Goal: Complete application form

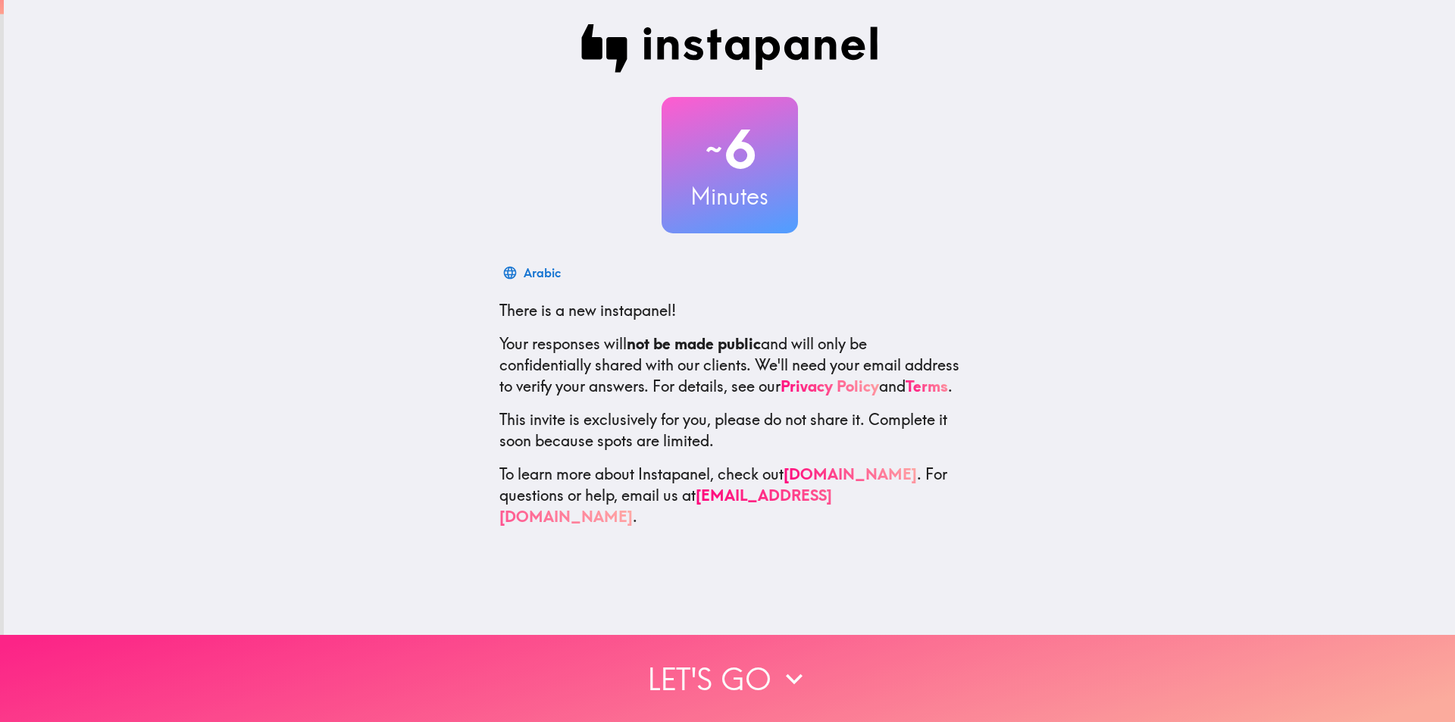
click at [780, 668] on icon "button" at bounding box center [793, 678] width 33 height 33
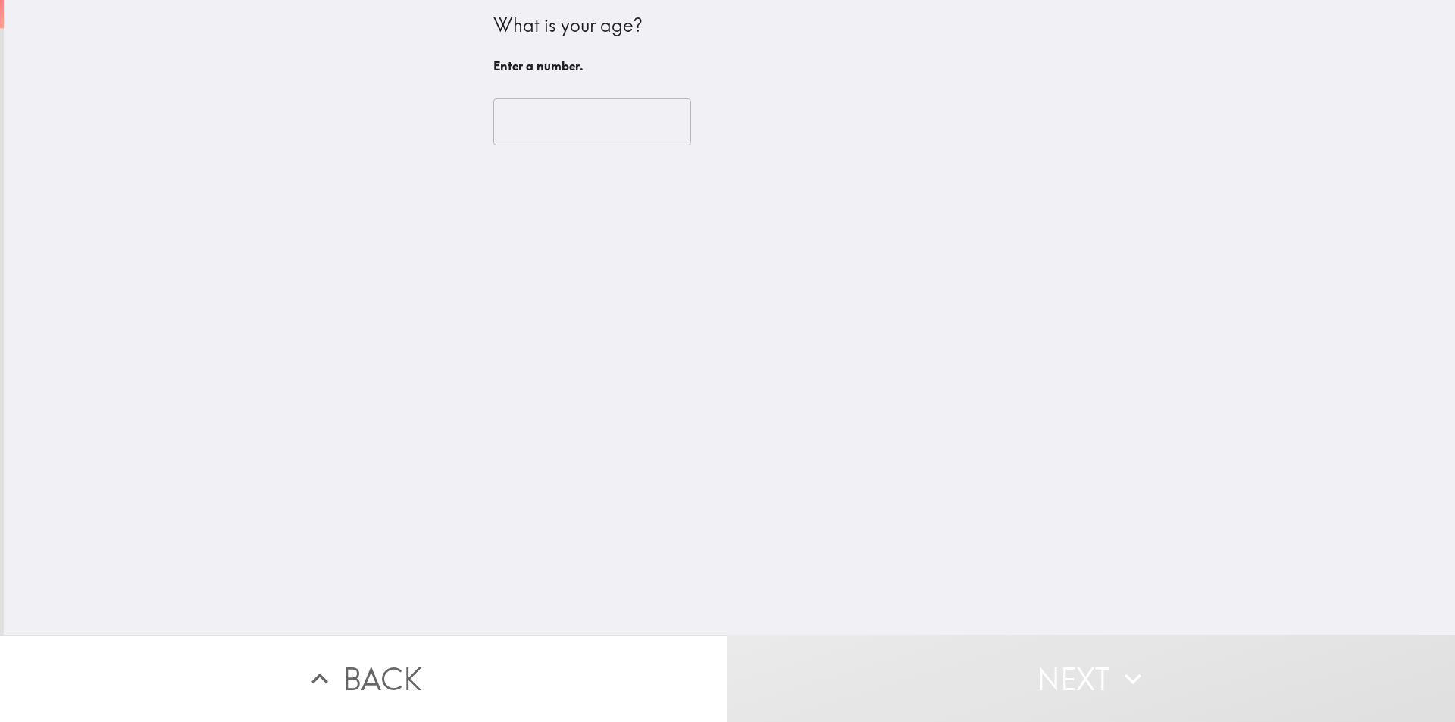
click at [530, 137] on input "number" at bounding box center [592, 121] width 198 height 47
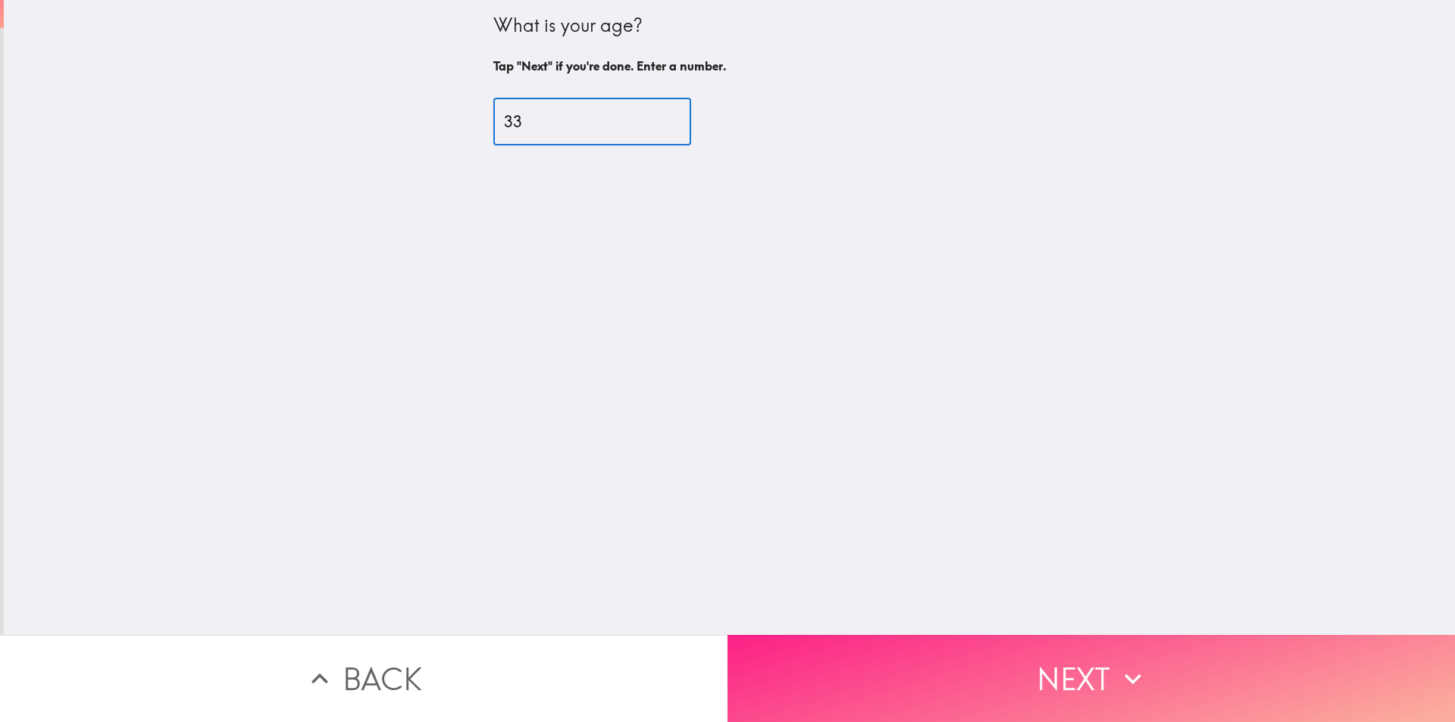
type input "33"
click at [1060, 660] on button "Next" at bounding box center [1090, 678] width 727 height 87
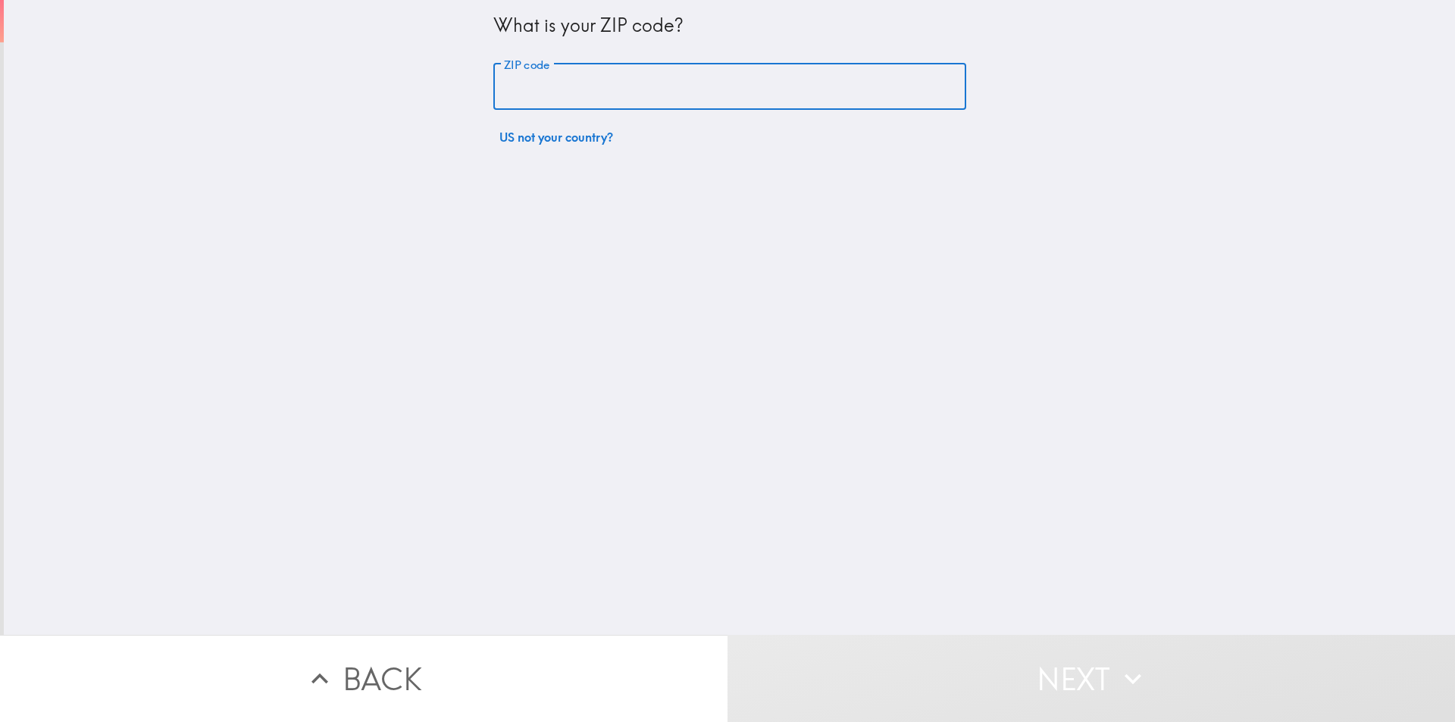
click at [669, 85] on input "ZIP code" at bounding box center [729, 87] width 473 height 47
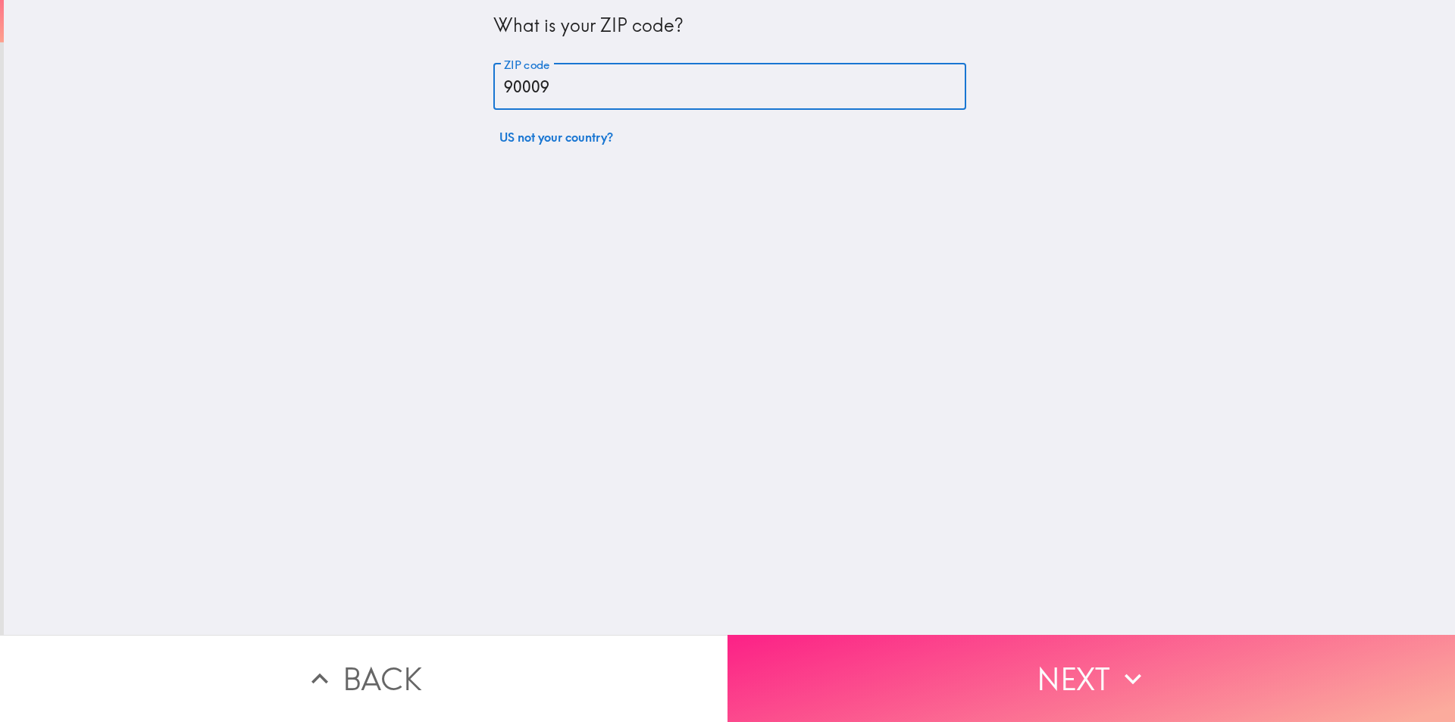
type input "90009"
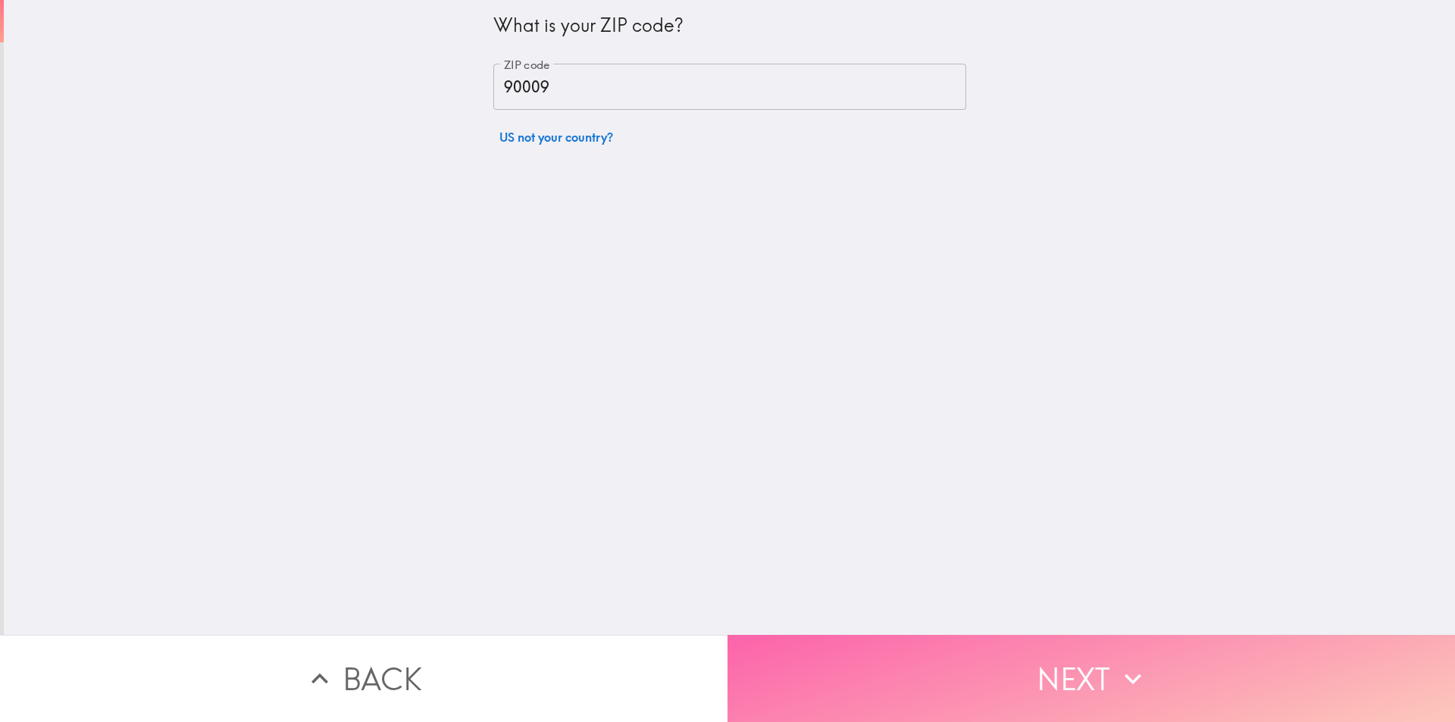
click at [1071, 666] on button "Next" at bounding box center [1090, 678] width 727 height 87
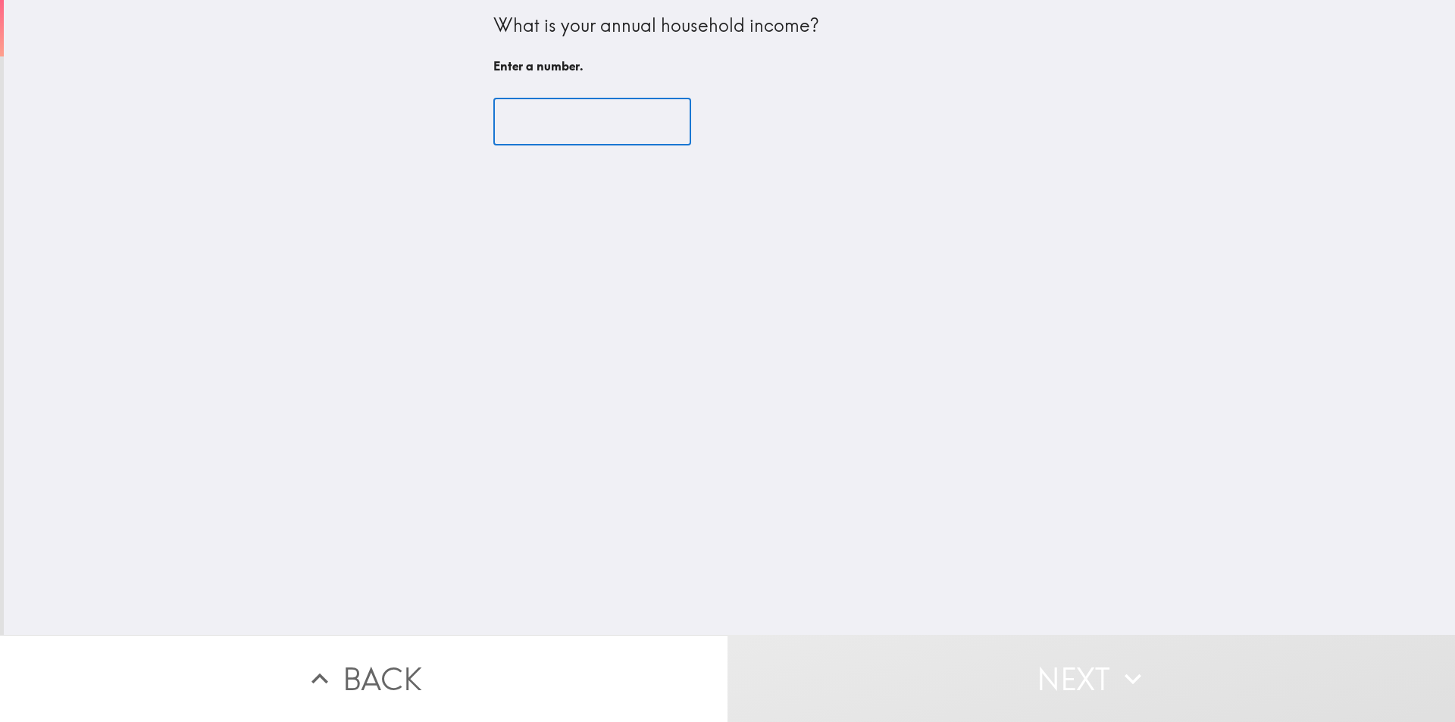
click at [563, 136] on input "number" at bounding box center [592, 121] width 198 height 47
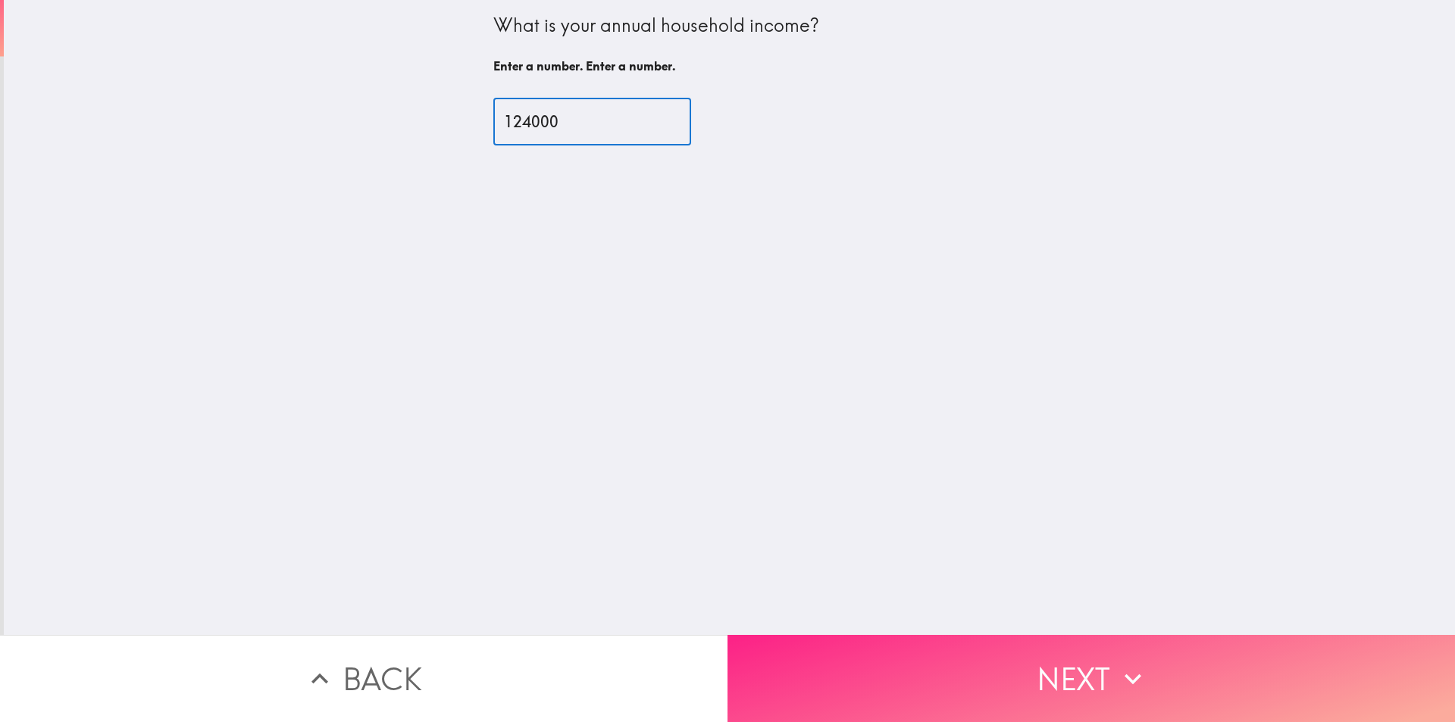
type input "124000"
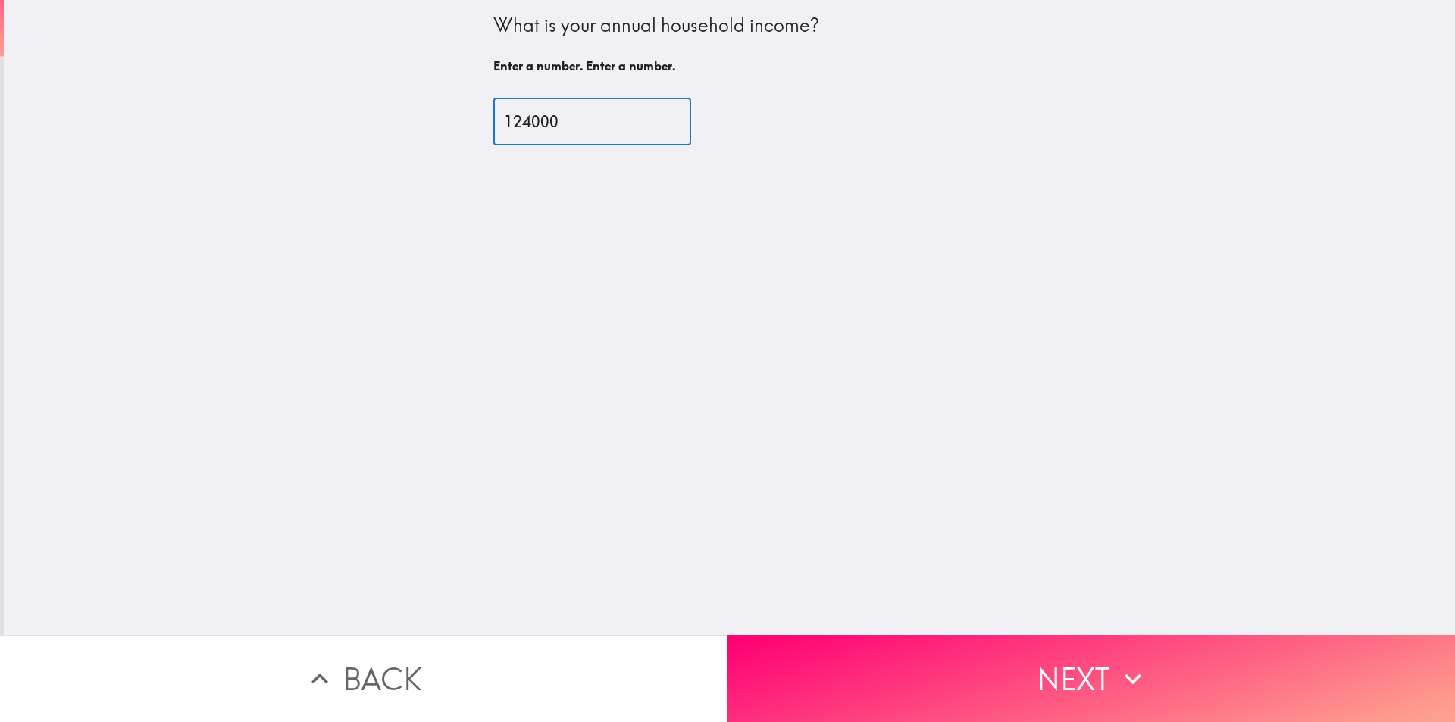
click at [1049, 659] on button "Next" at bounding box center [1090, 678] width 727 height 87
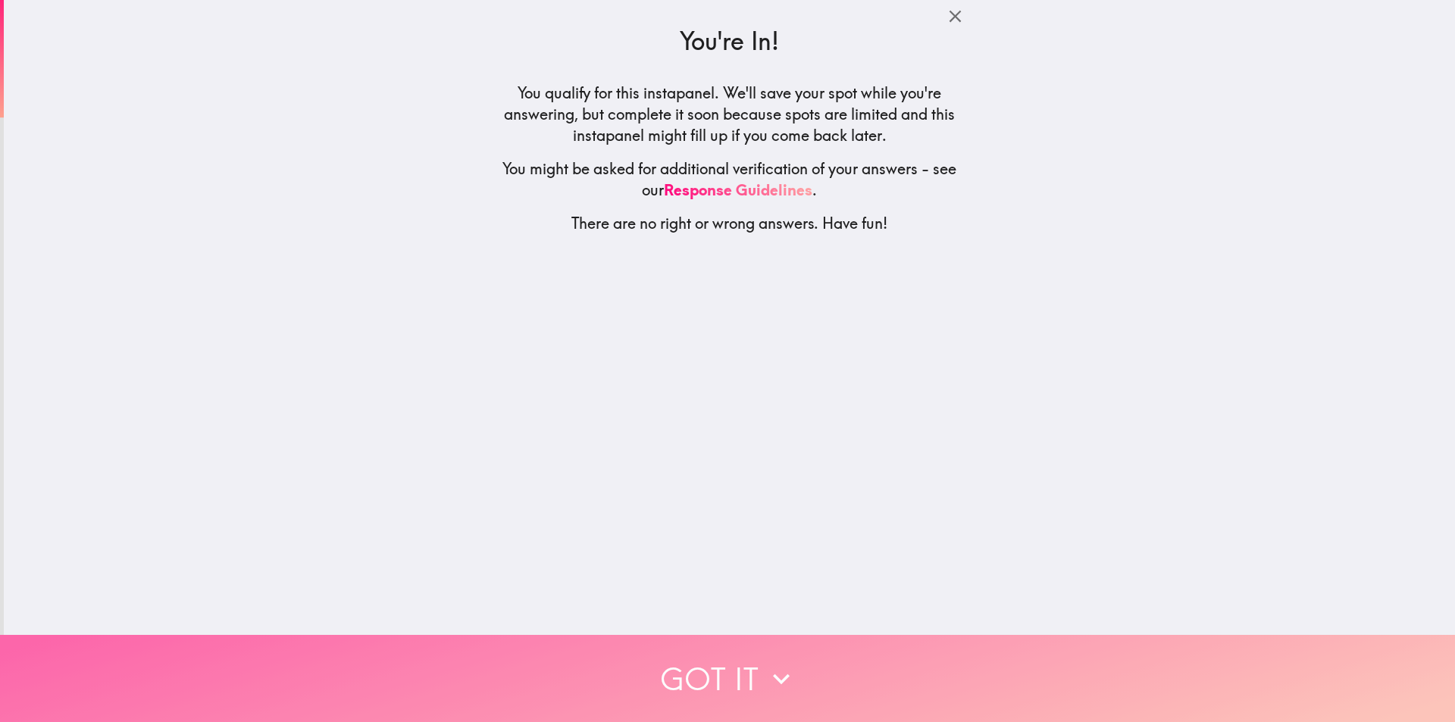
click at [766, 680] on icon "button" at bounding box center [780, 678] width 33 height 33
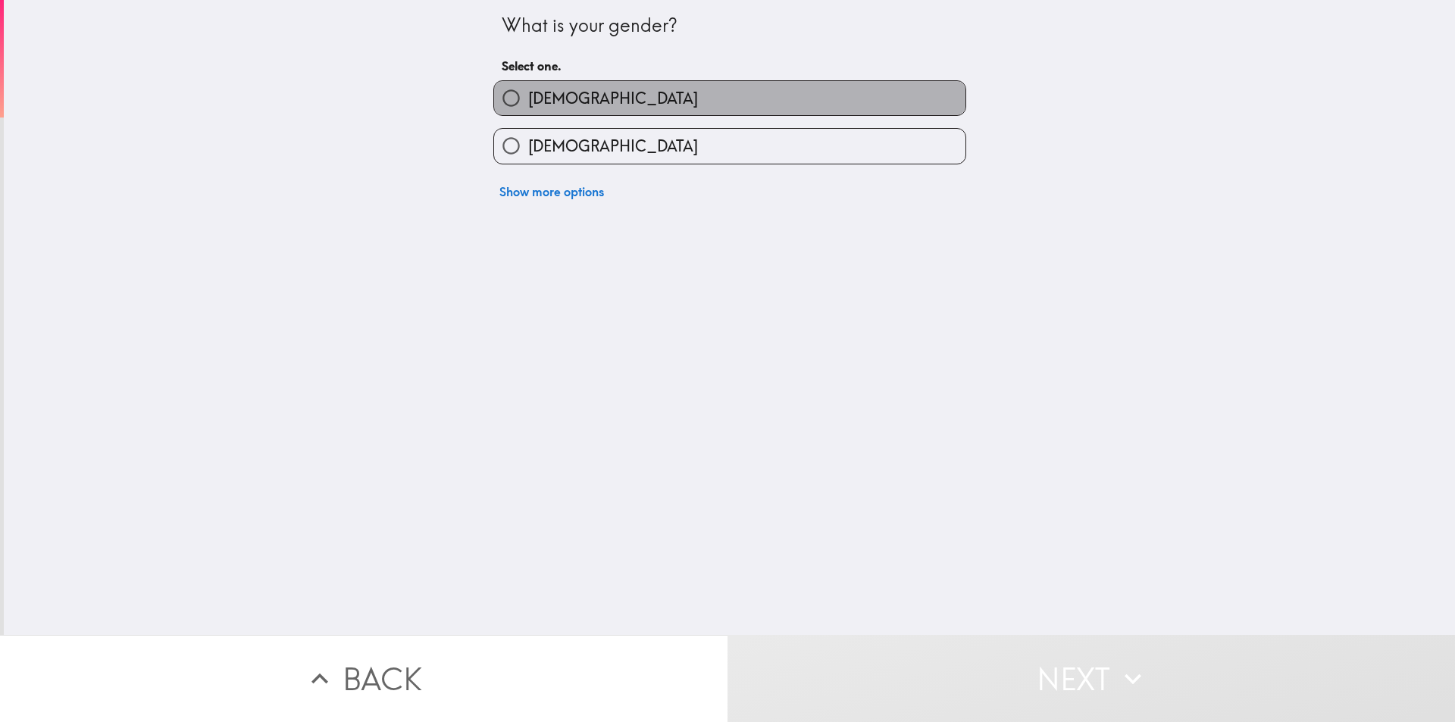
click at [551, 105] on span "[DEMOGRAPHIC_DATA]" at bounding box center [613, 98] width 170 height 21
click at [528, 105] on input "[DEMOGRAPHIC_DATA]" at bounding box center [511, 98] width 34 height 34
radio input "true"
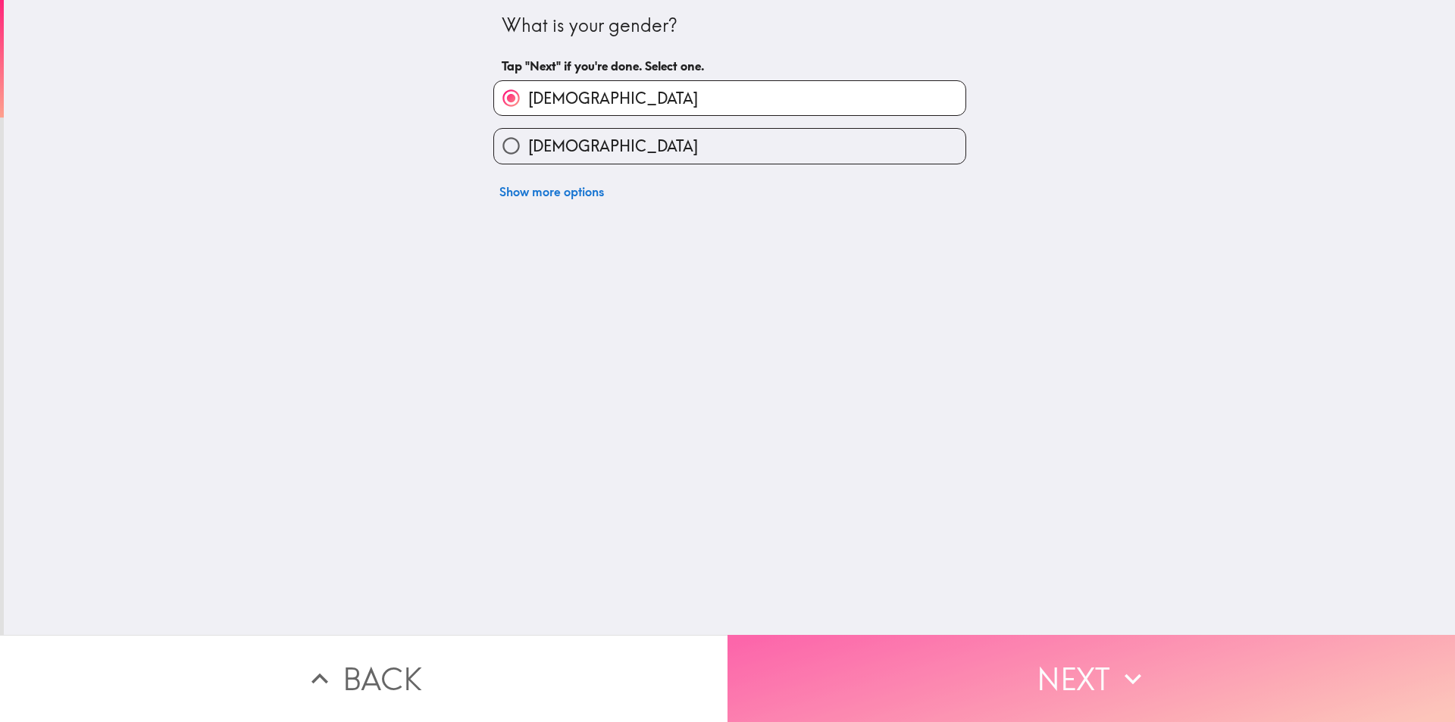
click at [1069, 666] on button "Next" at bounding box center [1090, 678] width 727 height 87
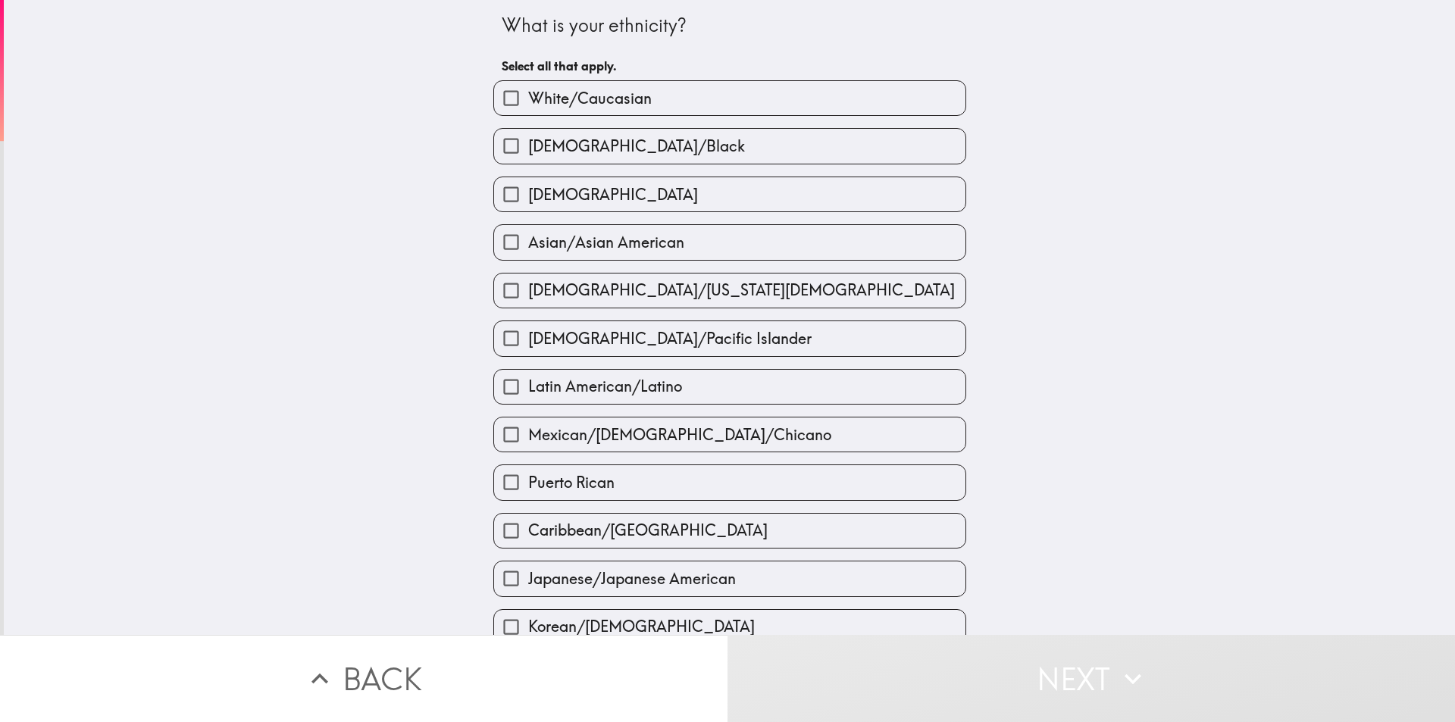
click at [599, 97] on span "White/Caucasian" at bounding box center [589, 98] width 123 height 21
click at [528, 97] on input "White/Caucasian" at bounding box center [511, 98] width 34 height 34
checkbox input "true"
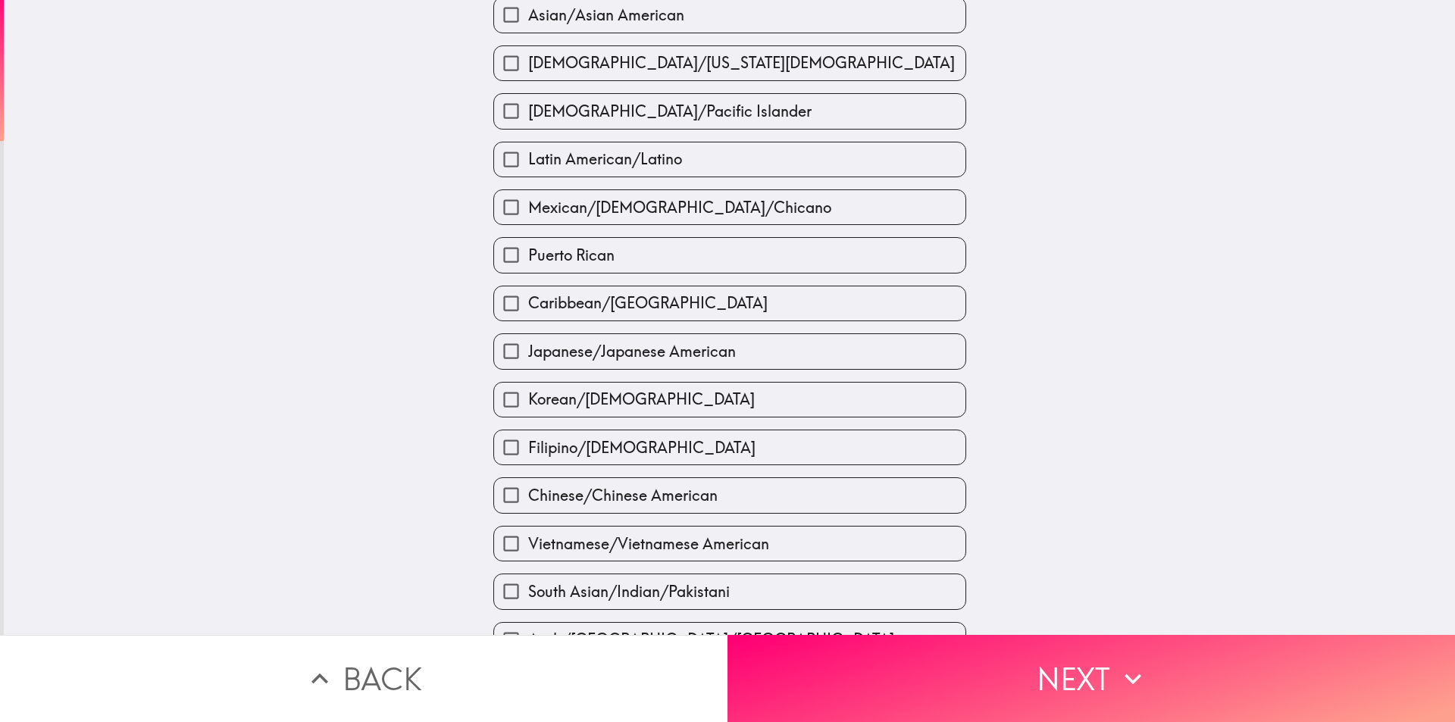
scroll to position [358, 0]
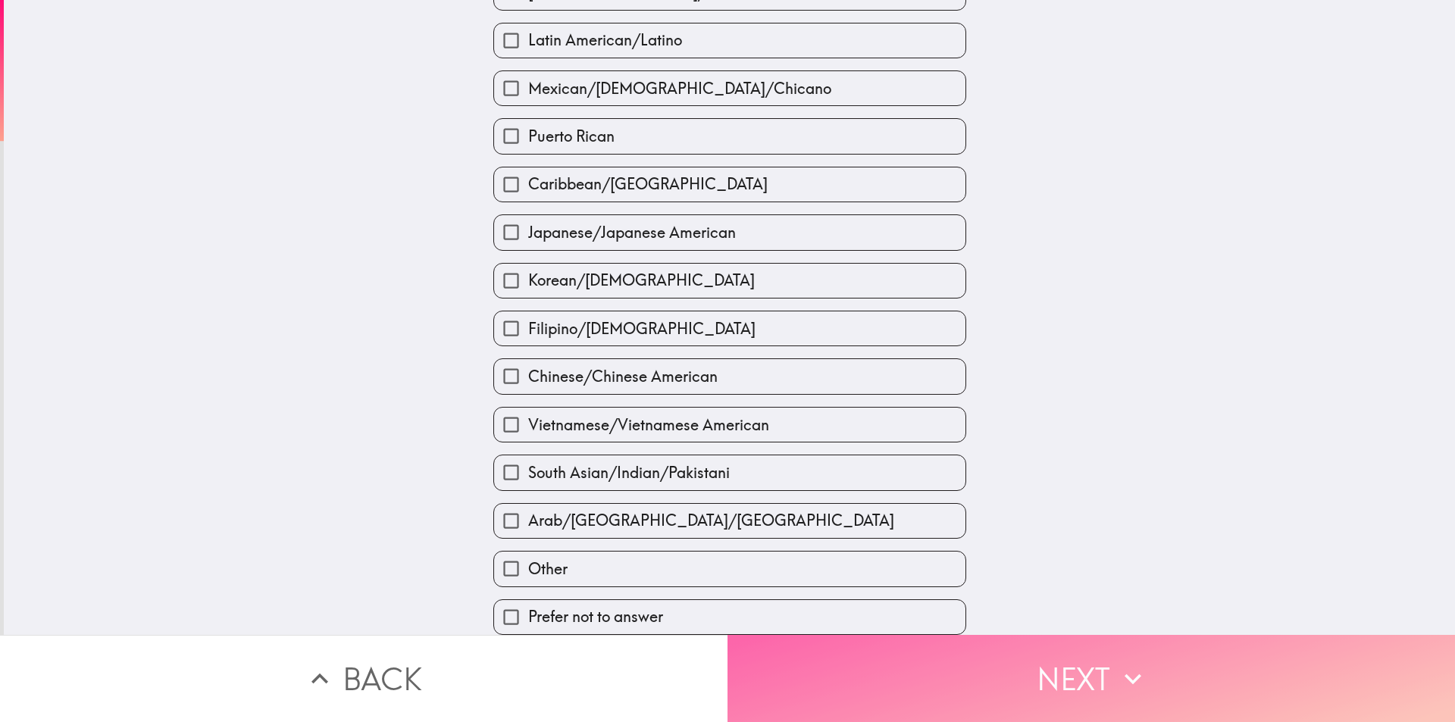
click at [1074, 680] on button "Next" at bounding box center [1090, 678] width 727 height 87
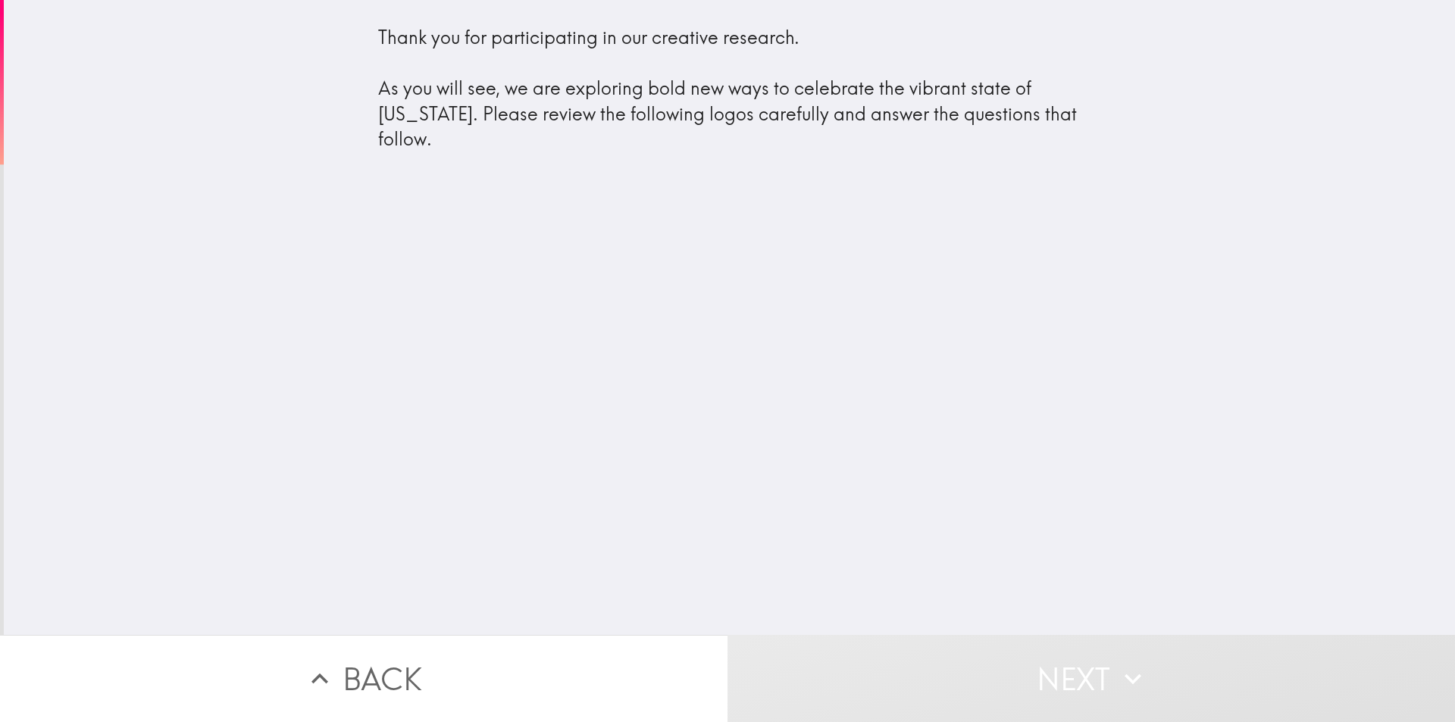
click at [1073, 680] on button "Next" at bounding box center [1090, 678] width 727 height 87
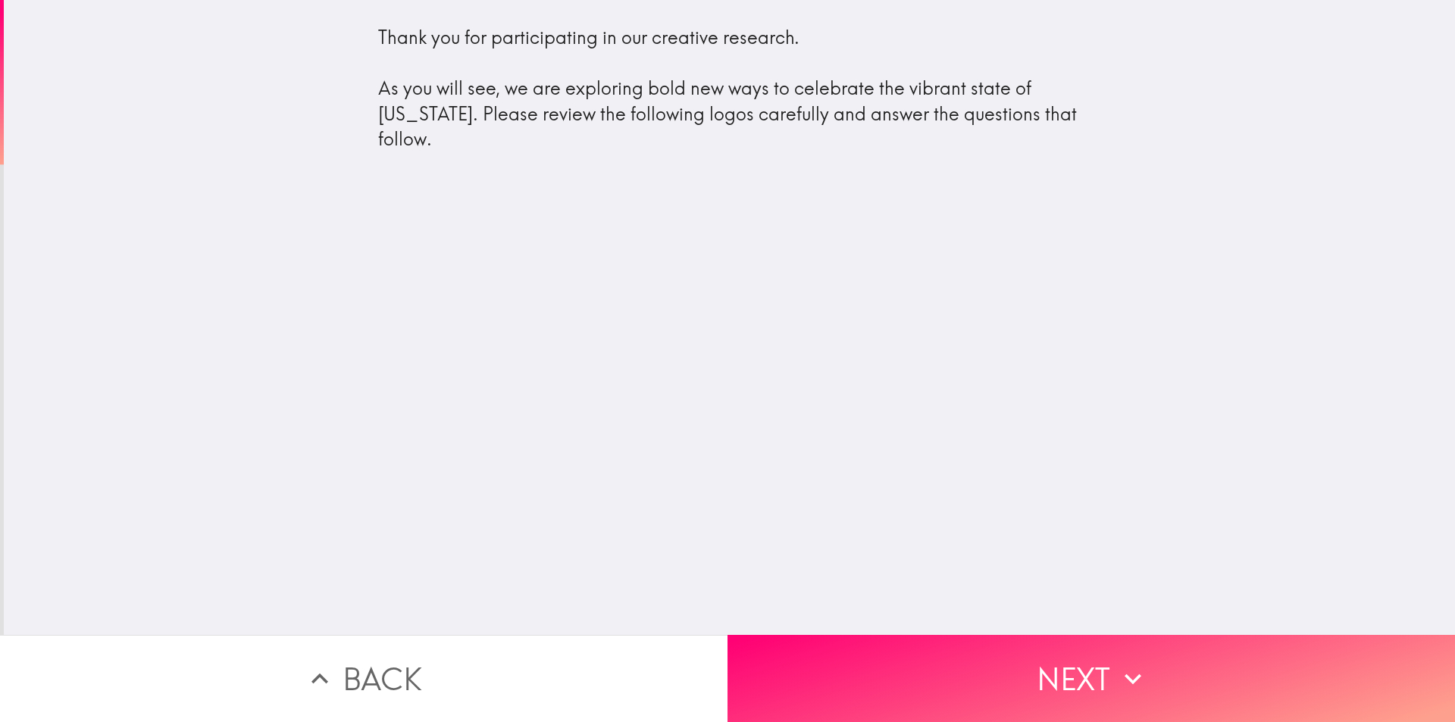
click at [648, 329] on div "Thank you for participating in our creative research. As you will see, we are e…" at bounding box center [729, 317] width 1451 height 635
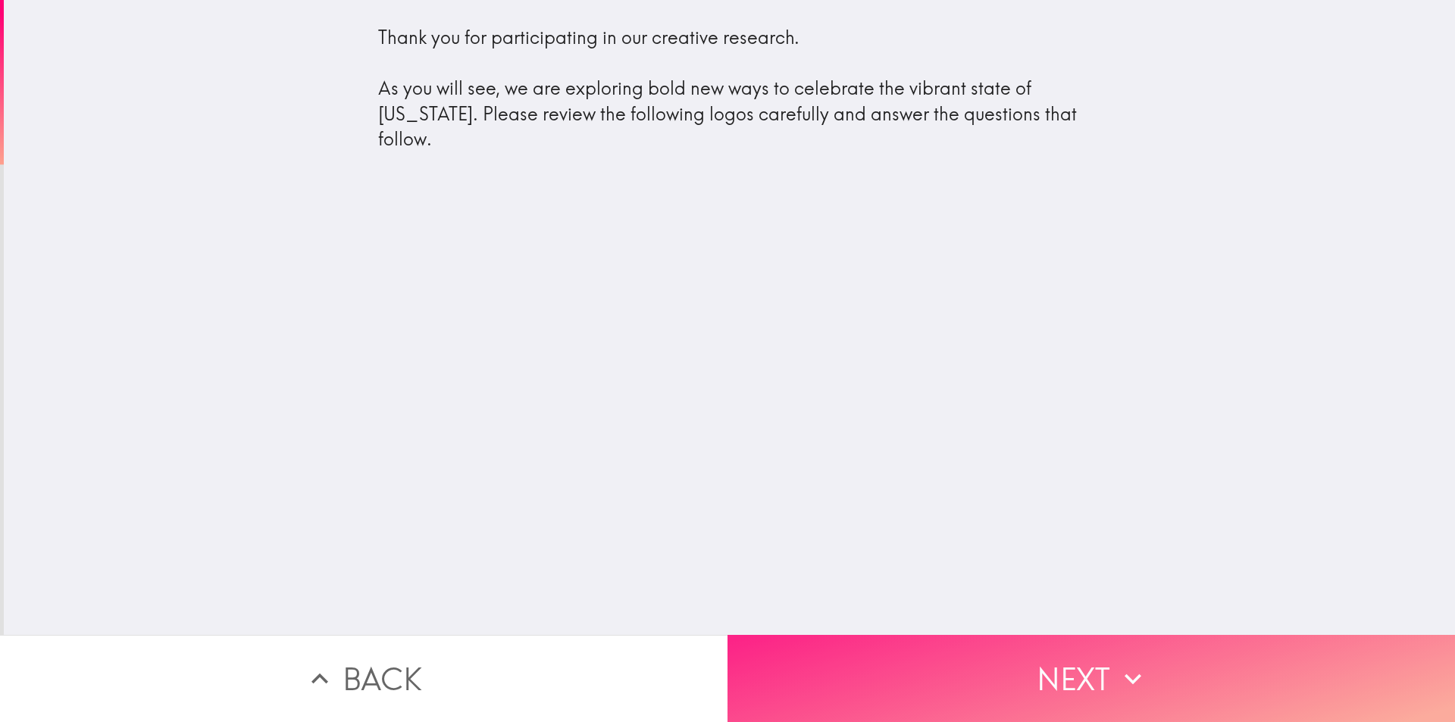
click at [1040, 667] on button "Next" at bounding box center [1090, 678] width 727 height 87
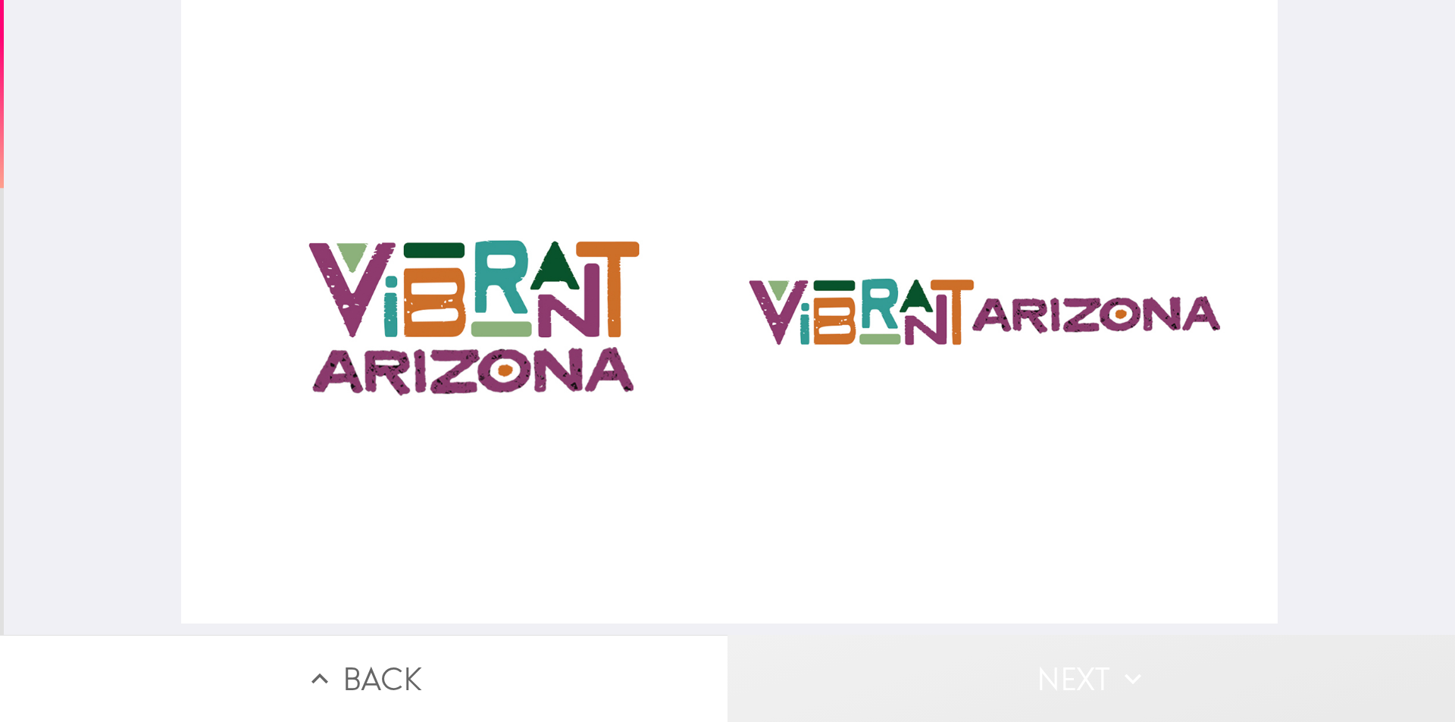
click at [1060, 671] on button "Next" at bounding box center [1090, 678] width 727 height 87
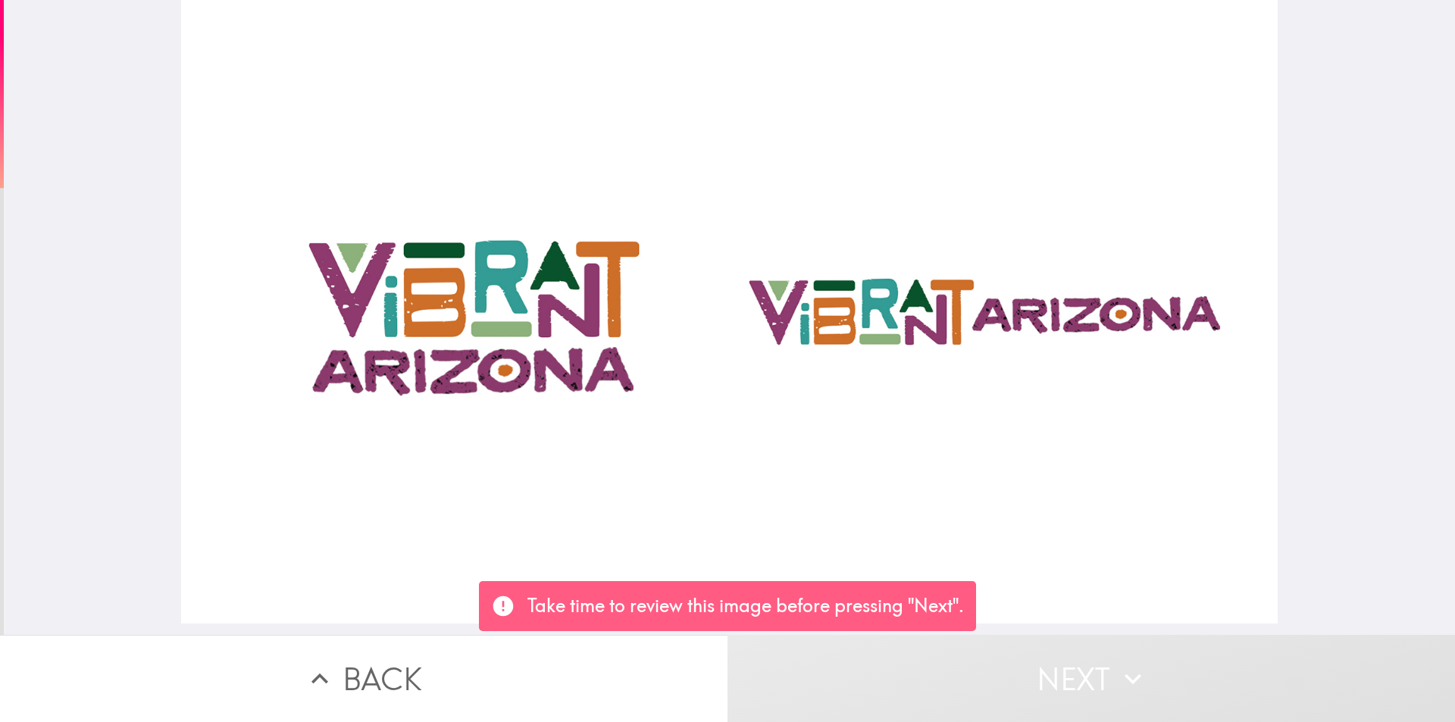
click at [789, 466] on div at bounding box center [729, 312] width 1097 height 624
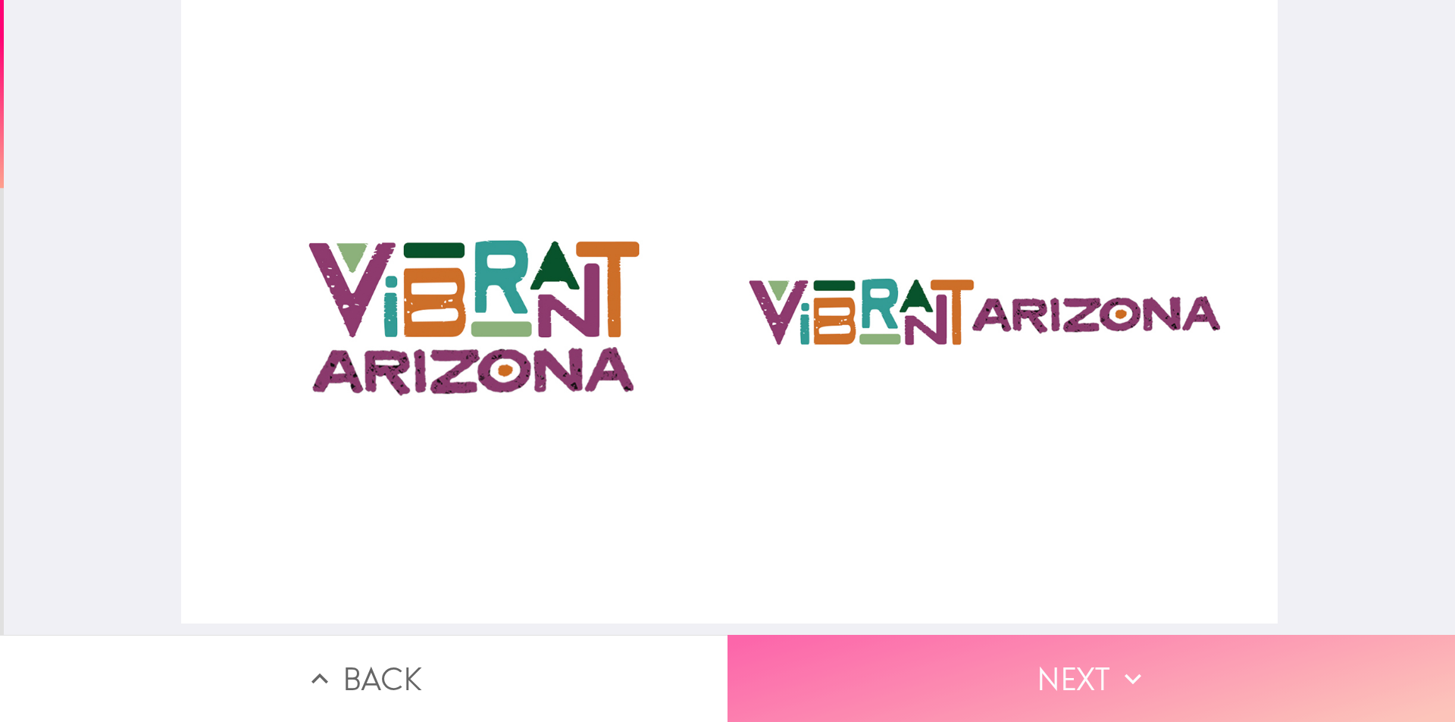
click at [1088, 672] on button "Next" at bounding box center [1090, 678] width 727 height 87
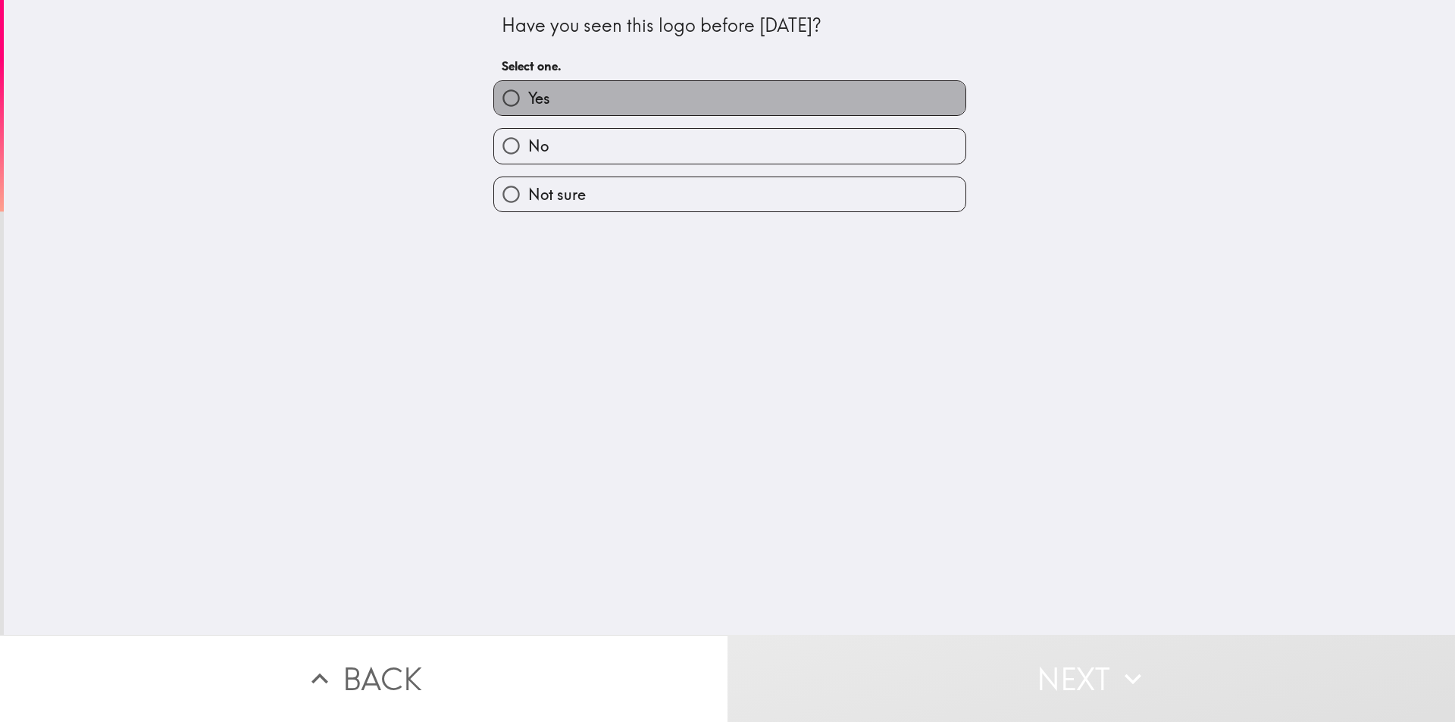
click at [610, 102] on label "Yes" at bounding box center [729, 98] width 471 height 34
click at [528, 102] on input "Yes" at bounding box center [511, 98] width 34 height 34
radio input "true"
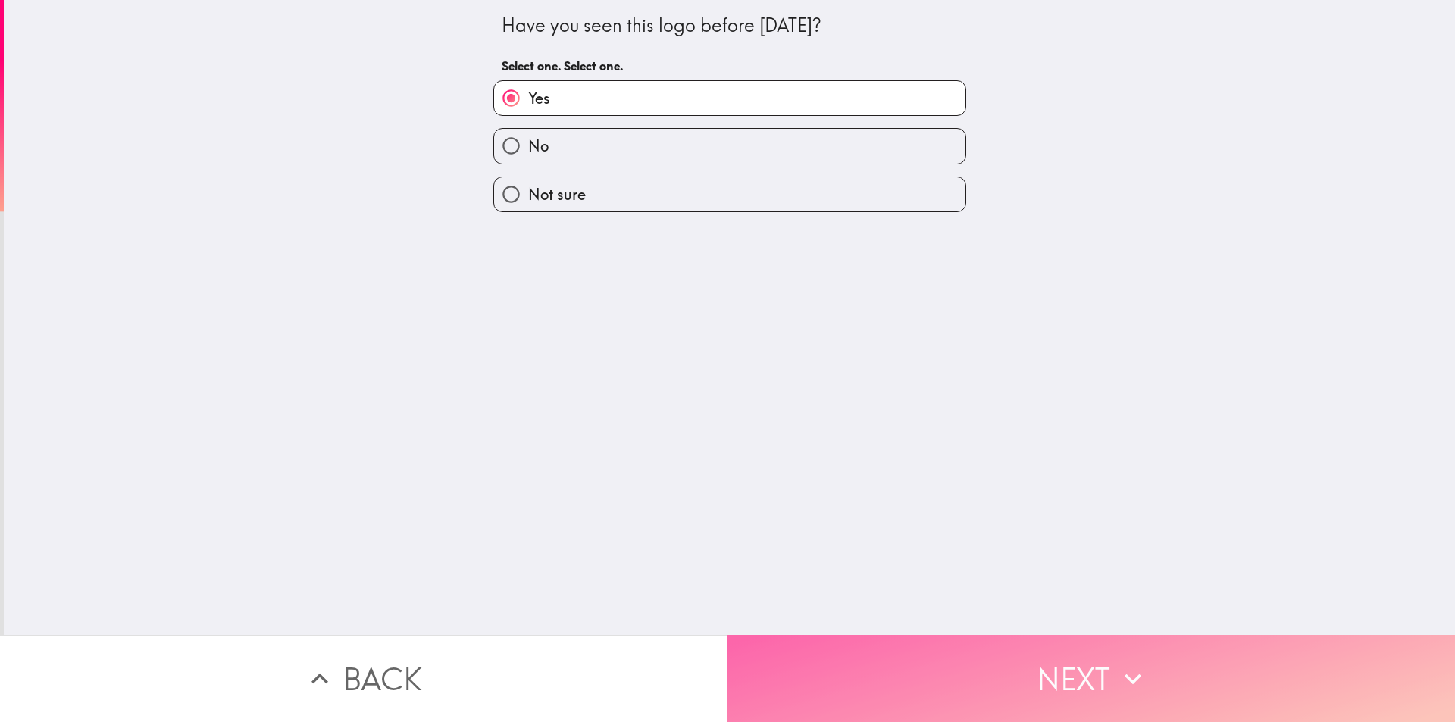
click at [1083, 656] on button "Next" at bounding box center [1090, 678] width 727 height 87
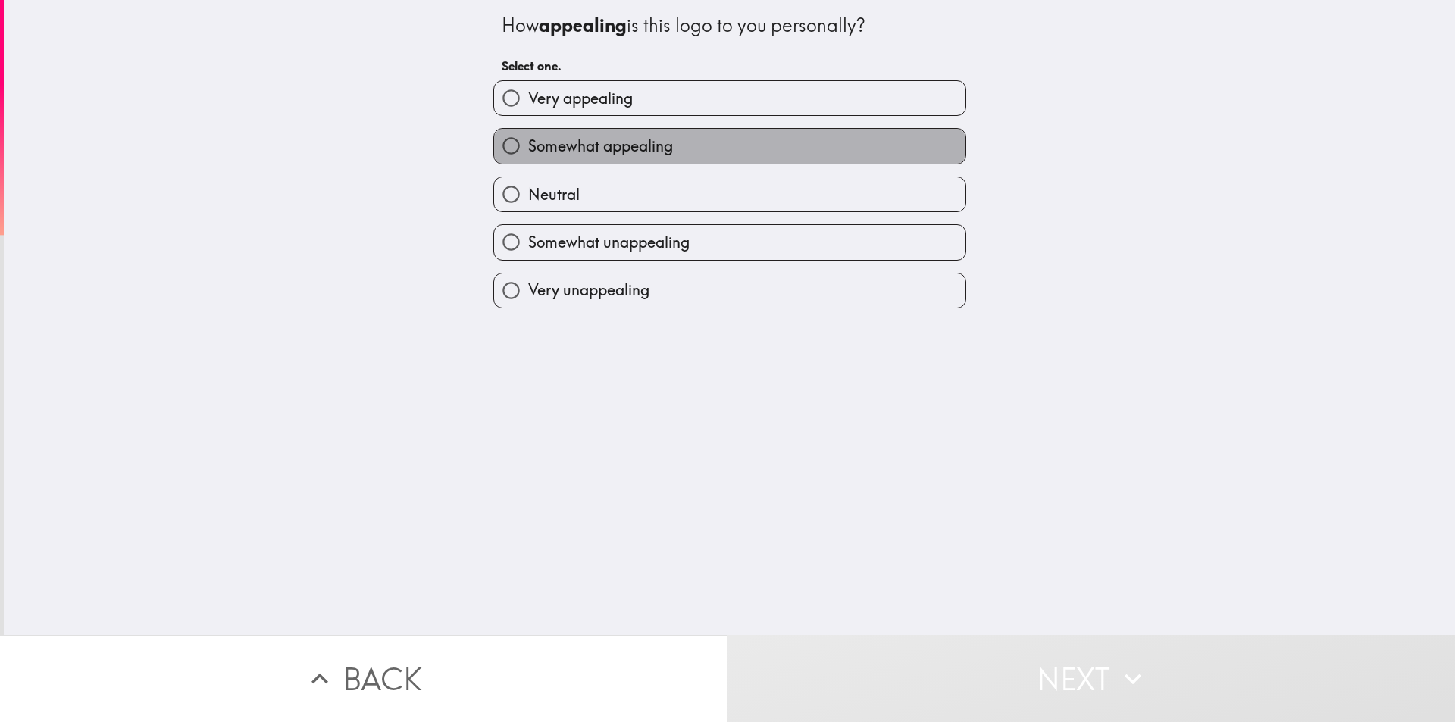
click at [647, 145] on span "Somewhat appealing" at bounding box center [600, 146] width 145 height 21
click at [528, 145] on input "Somewhat appealing" at bounding box center [511, 146] width 34 height 34
radio input "true"
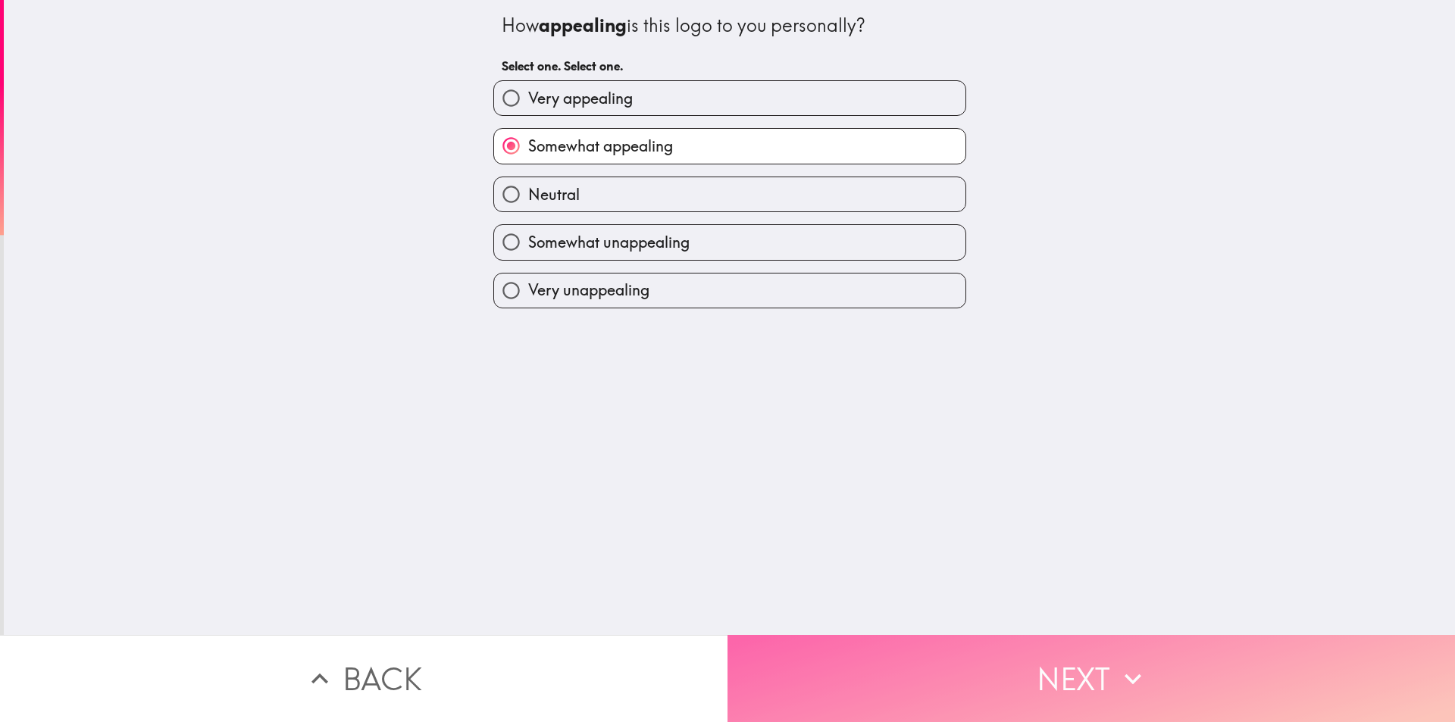
click at [1075, 666] on button "Next" at bounding box center [1090, 678] width 727 height 87
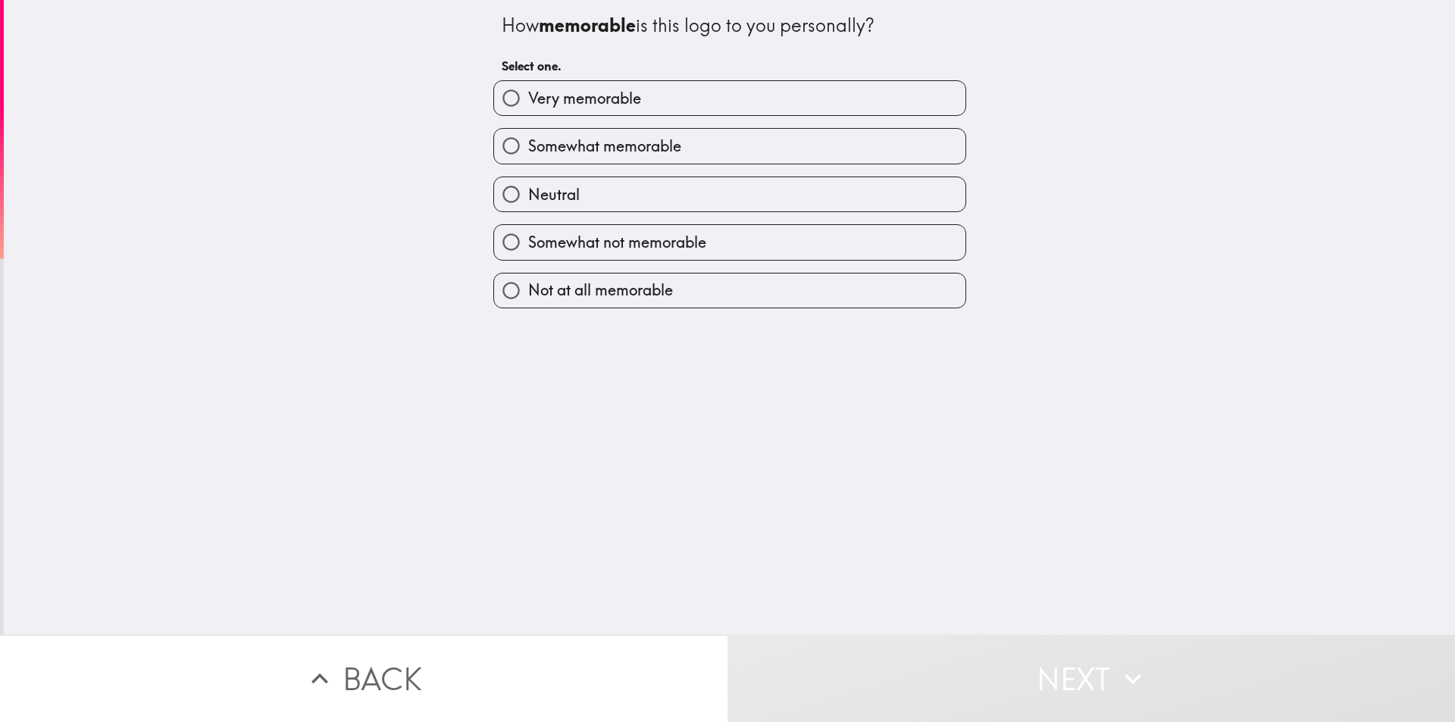
click at [667, 138] on span "Somewhat memorable" at bounding box center [604, 146] width 153 height 21
click at [528, 138] on input "Somewhat memorable" at bounding box center [511, 146] width 34 height 34
radio input "true"
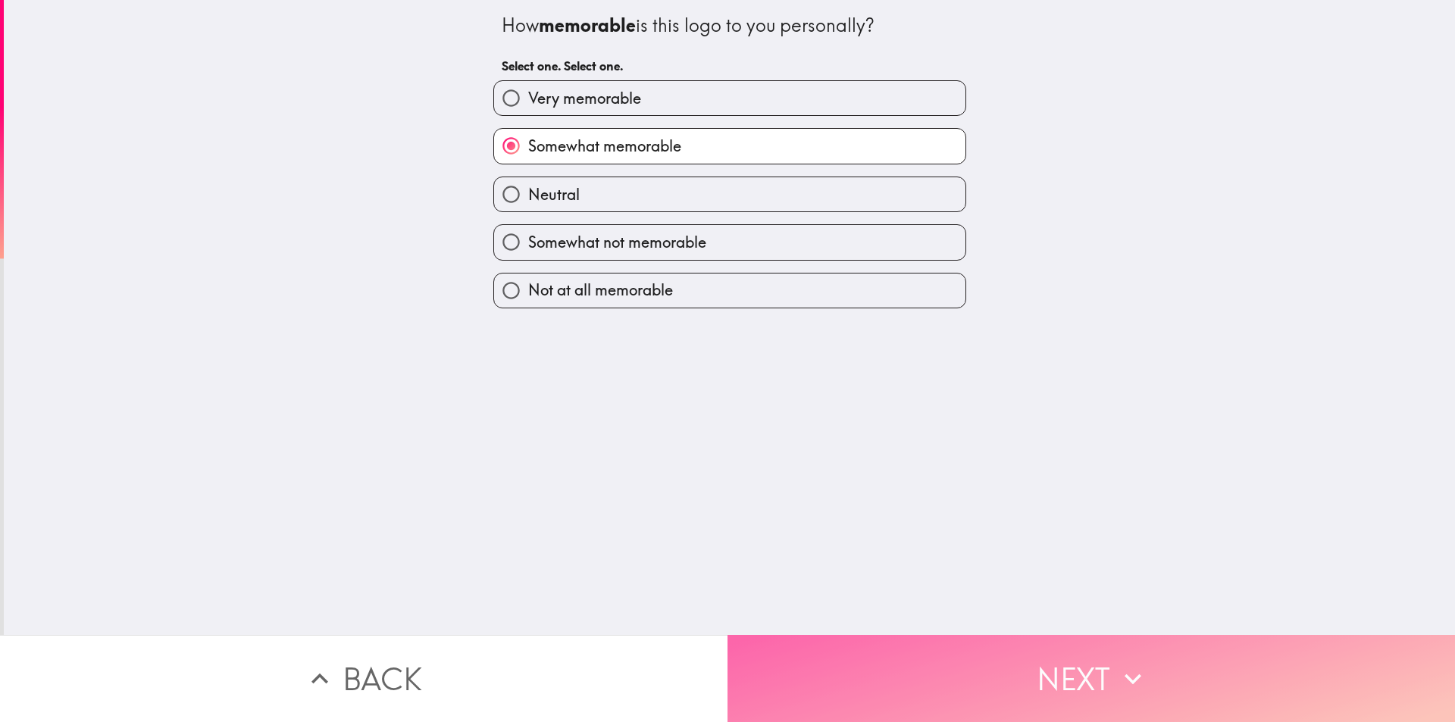
click at [1048, 658] on button "Next" at bounding box center [1090, 678] width 727 height 87
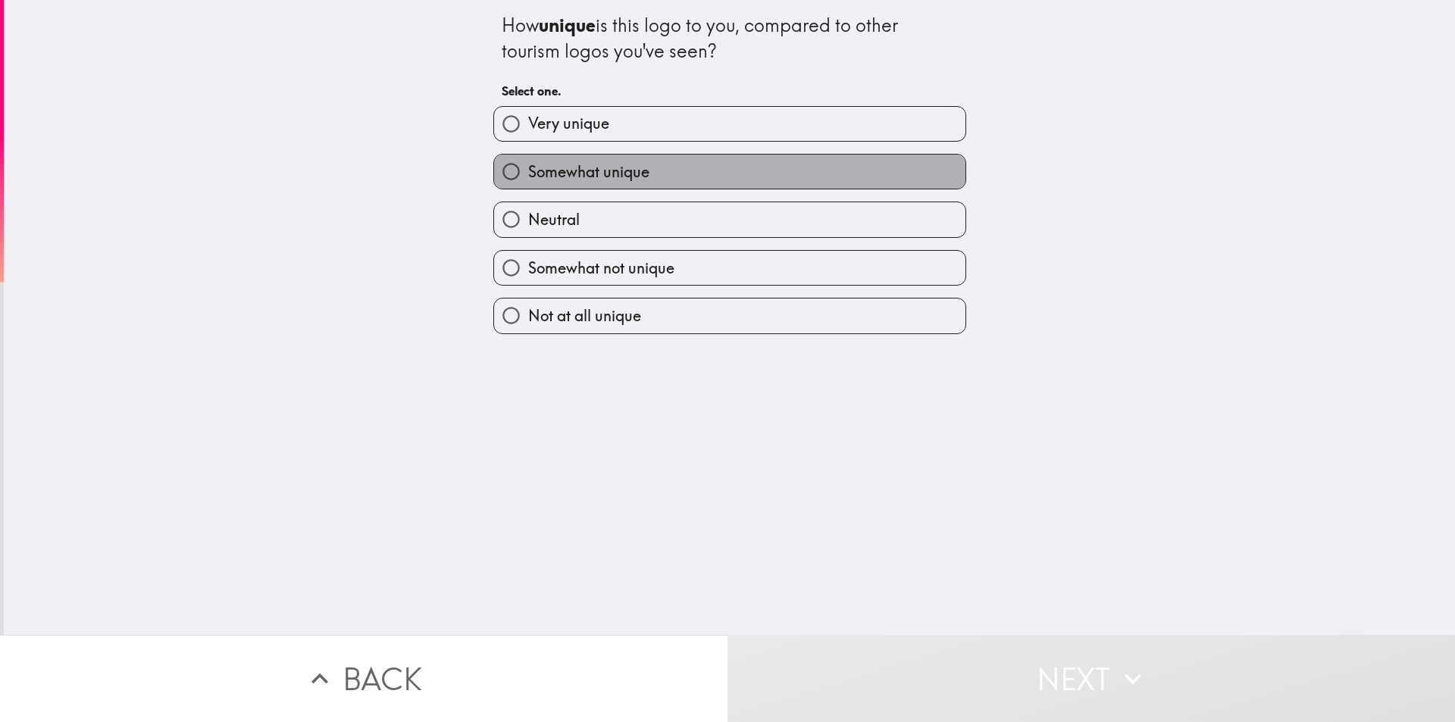
click at [596, 174] on span "Somewhat unique" at bounding box center [588, 171] width 121 height 21
click at [528, 174] on input "Somewhat unique" at bounding box center [511, 172] width 34 height 34
radio input "true"
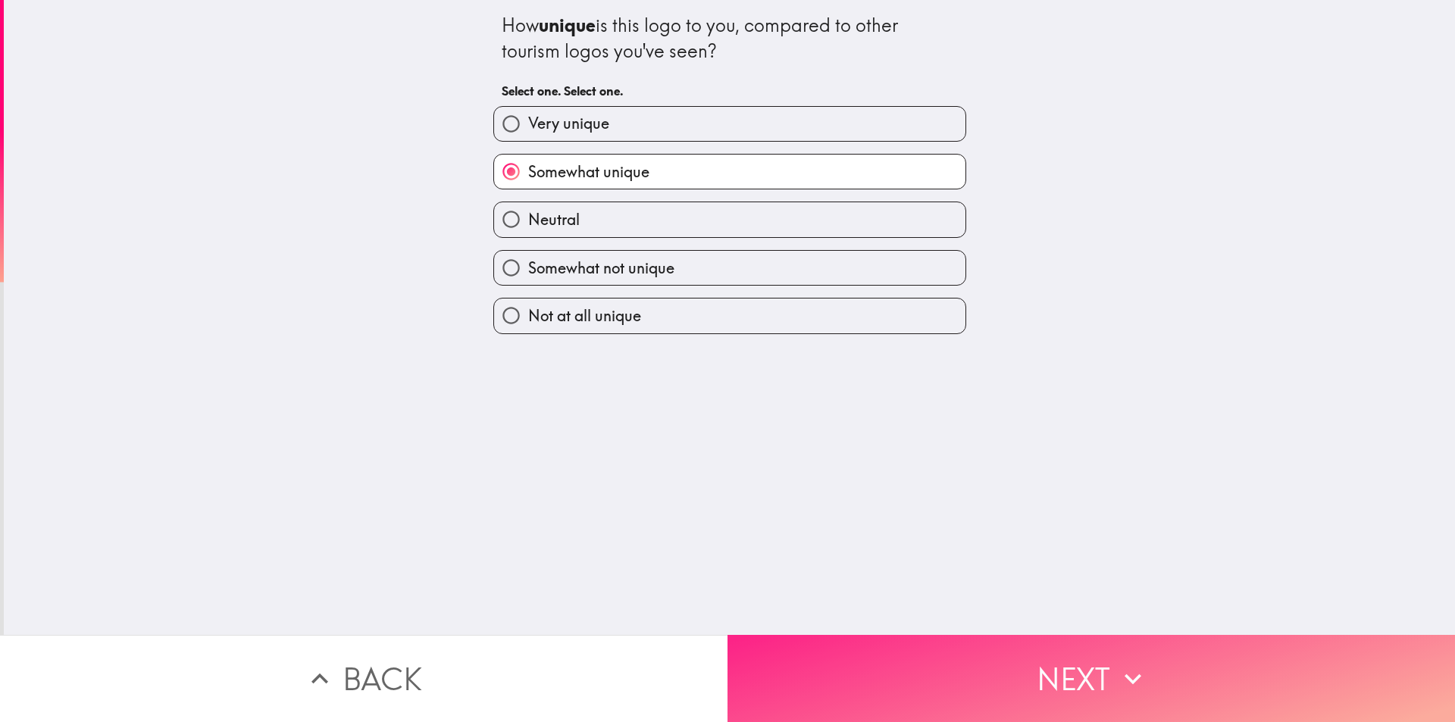
click at [1096, 667] on button "Next" at bounding box center [1090, 678] width 727 height 87
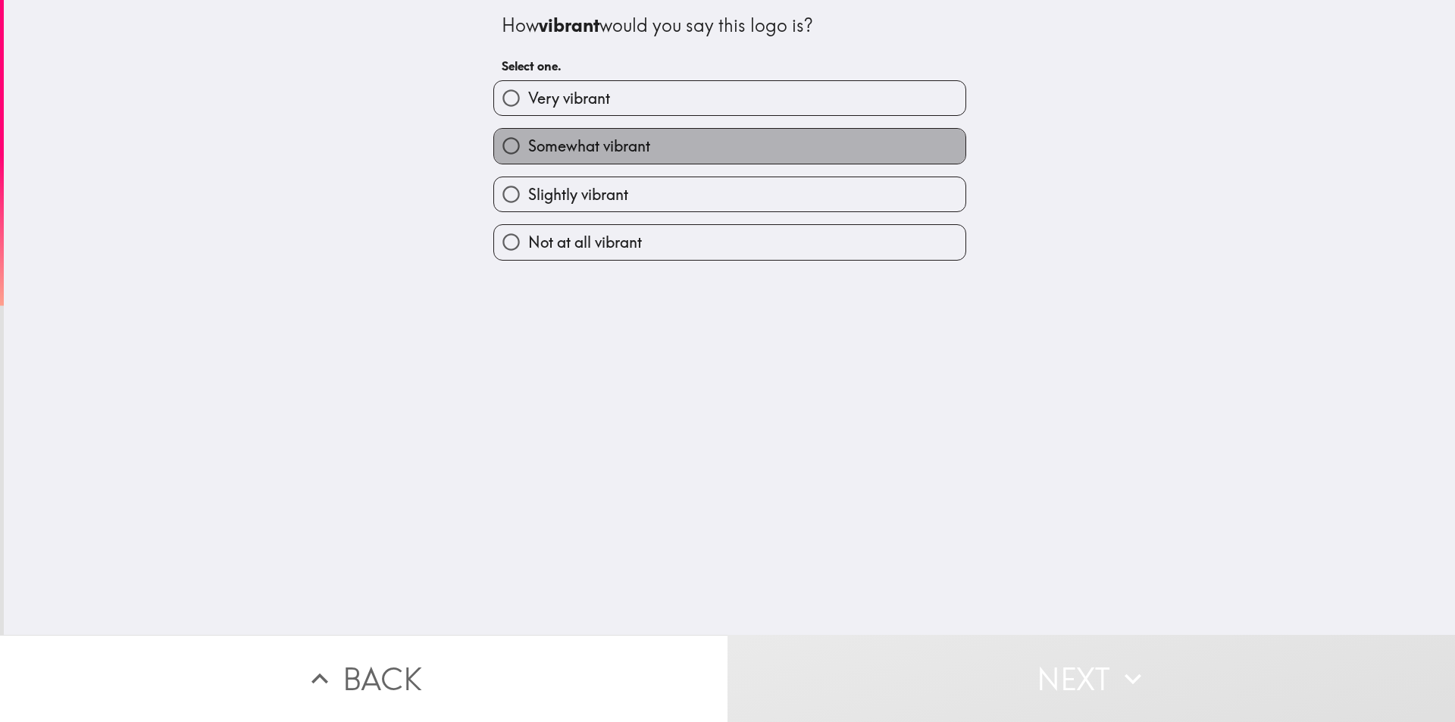
click at [583, 152] on span "Somewhat vibrant" at bounding box center [589, 146] width 122 height 21
click at [528, 152] on input "Somewhat vibrant" at bounding box center [511, 146] width 34 height 34
radio input "true"
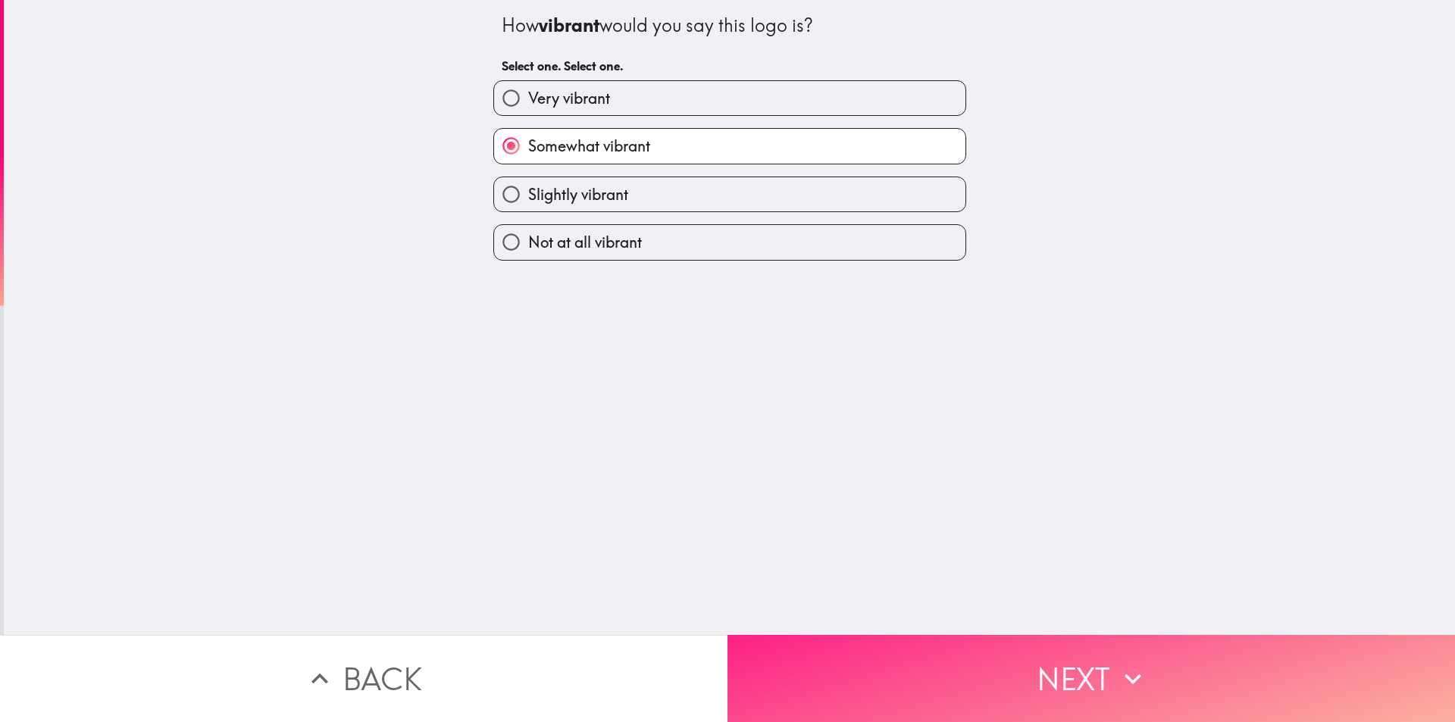
click at [1055, 661] on button "Next" at bounding box center [1090, 678] width 727 height 87
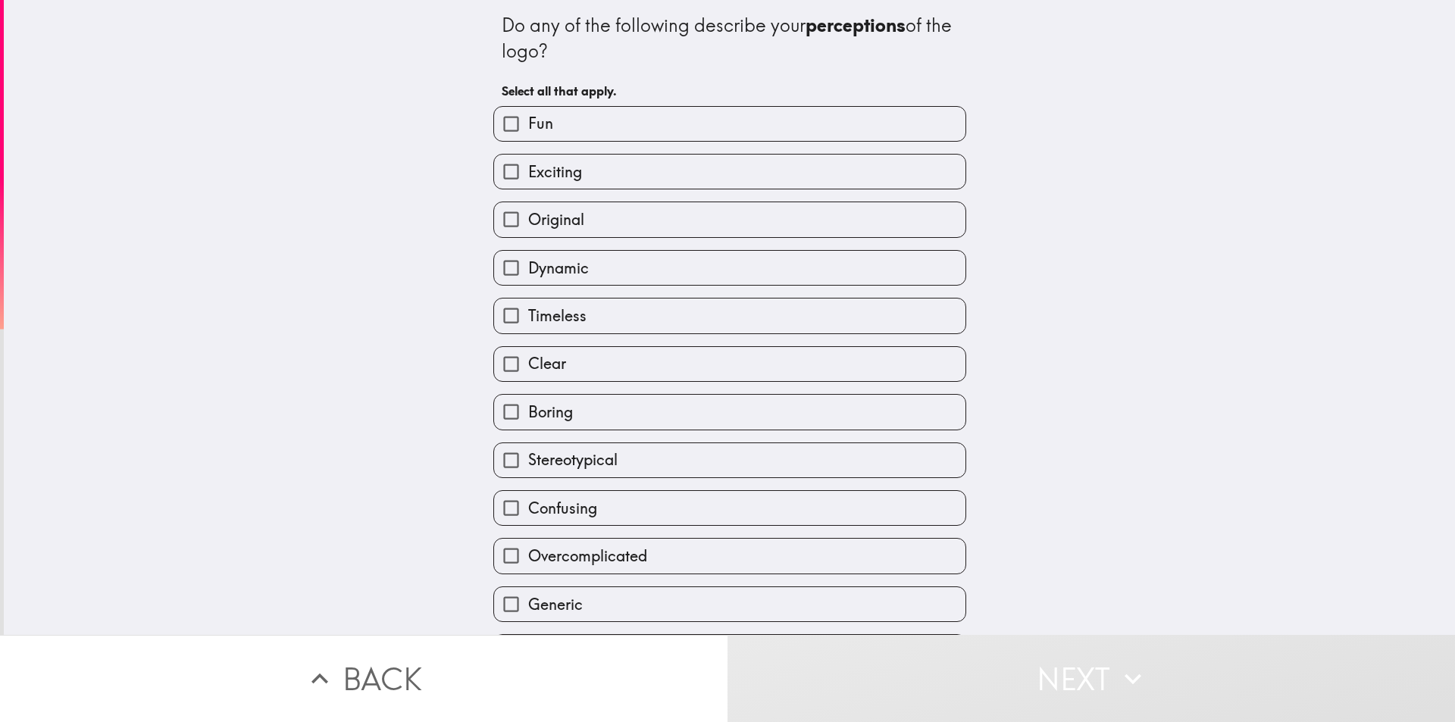
click at [636, 117] on label "Fun" at bounding box center [729, 124] width 471 height 34
click at [528, 117] on input "Fun" at bounding box center [511, 124] width 34 height 34
checkbox input "true"
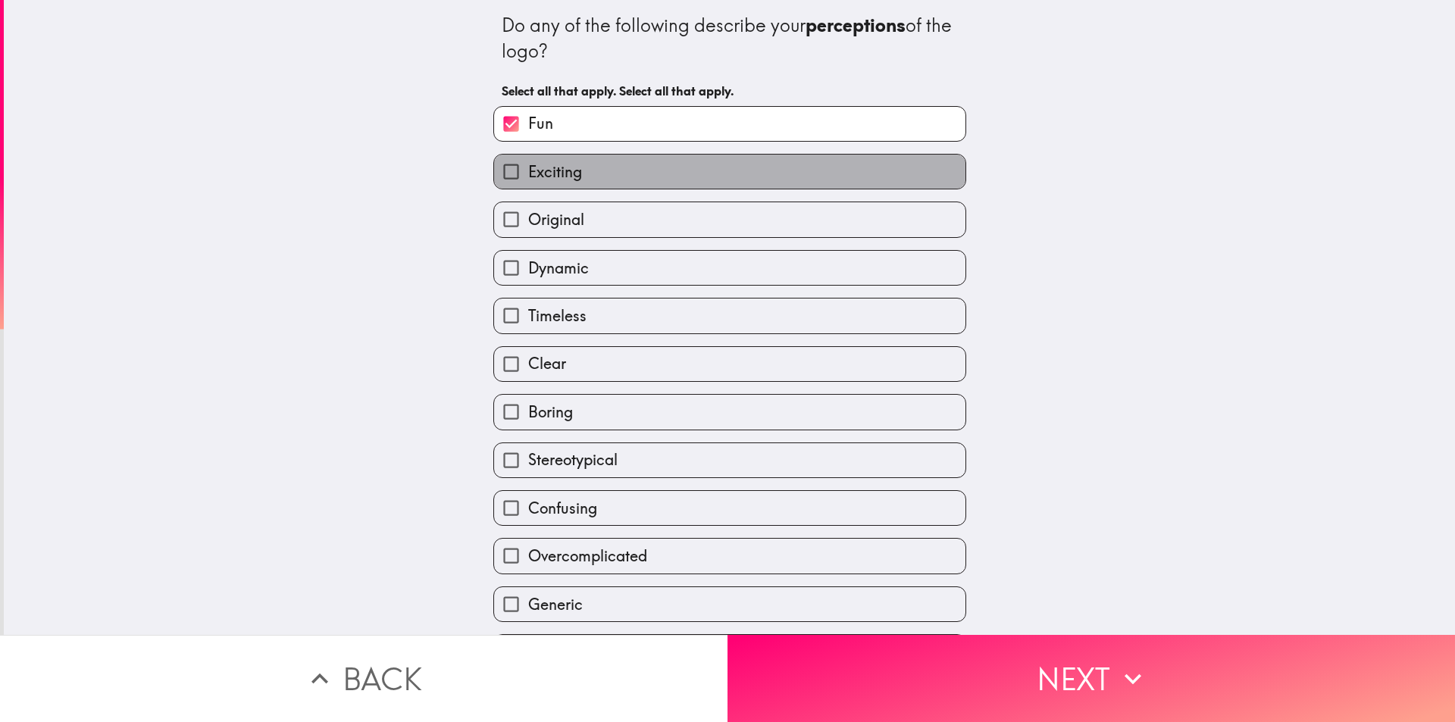
click at [577, 168] on label "Exciting" at bounding box center [729, 172] width 471 height 34
click at [528, 168] on input "Exciting" at bounding box center [511, 172] width 34 height 34
checkbox input "true"
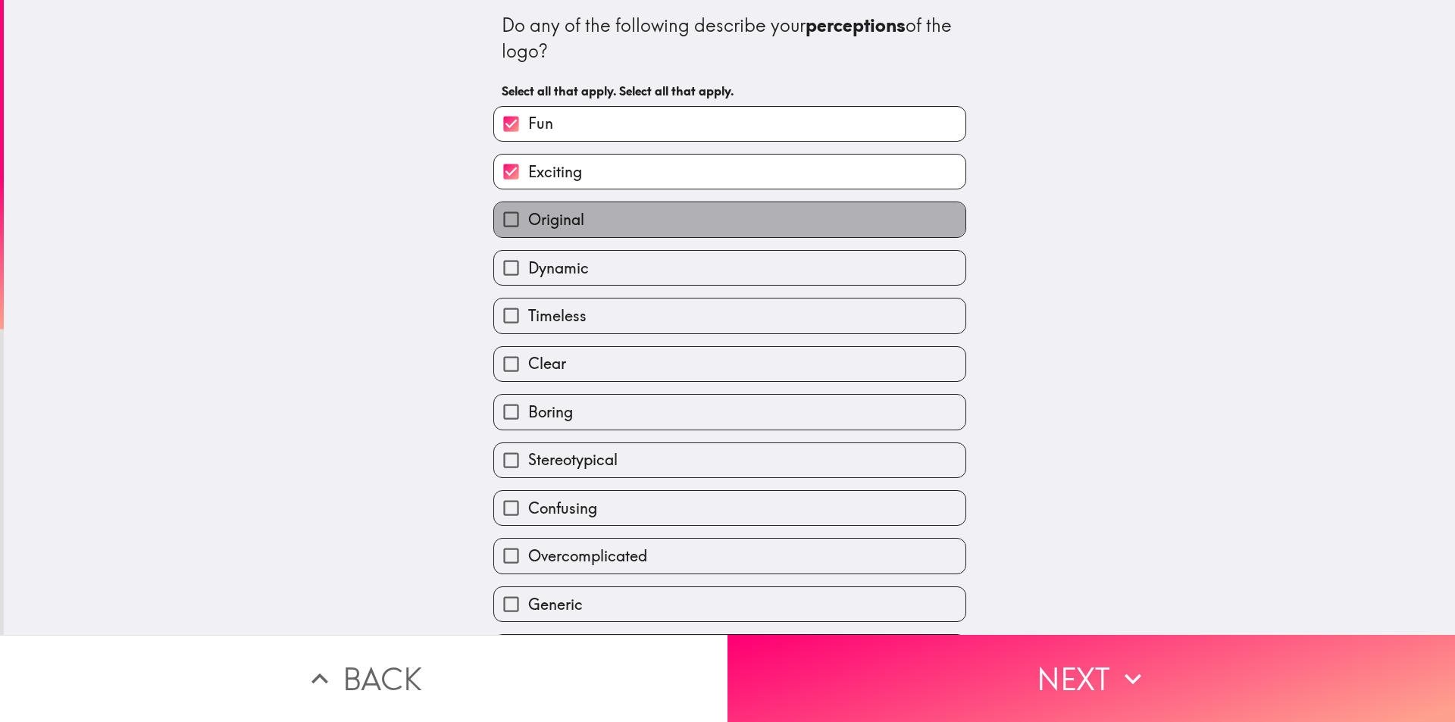
click at [568, 217] on span "Original" at bounding box center [556, 219] width 56 height 21
click at [528, 217] on input "Original" at bounding box center [511, 219] width 34 height 34
checkbox input "true"
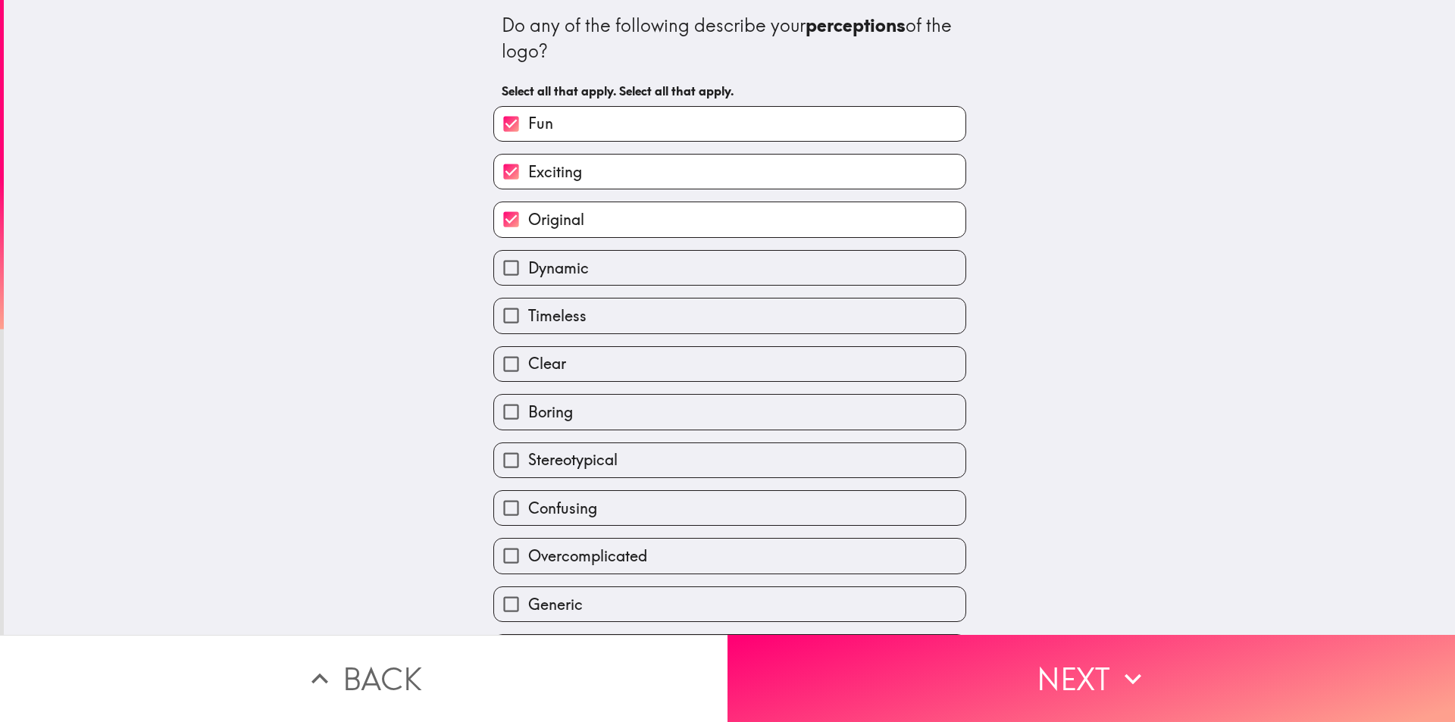
click at [1016, 449] on div "Do any of the following describe your perceptions of the logo? Select all that …" at bounding box center [729, 317] width 1451 height 635
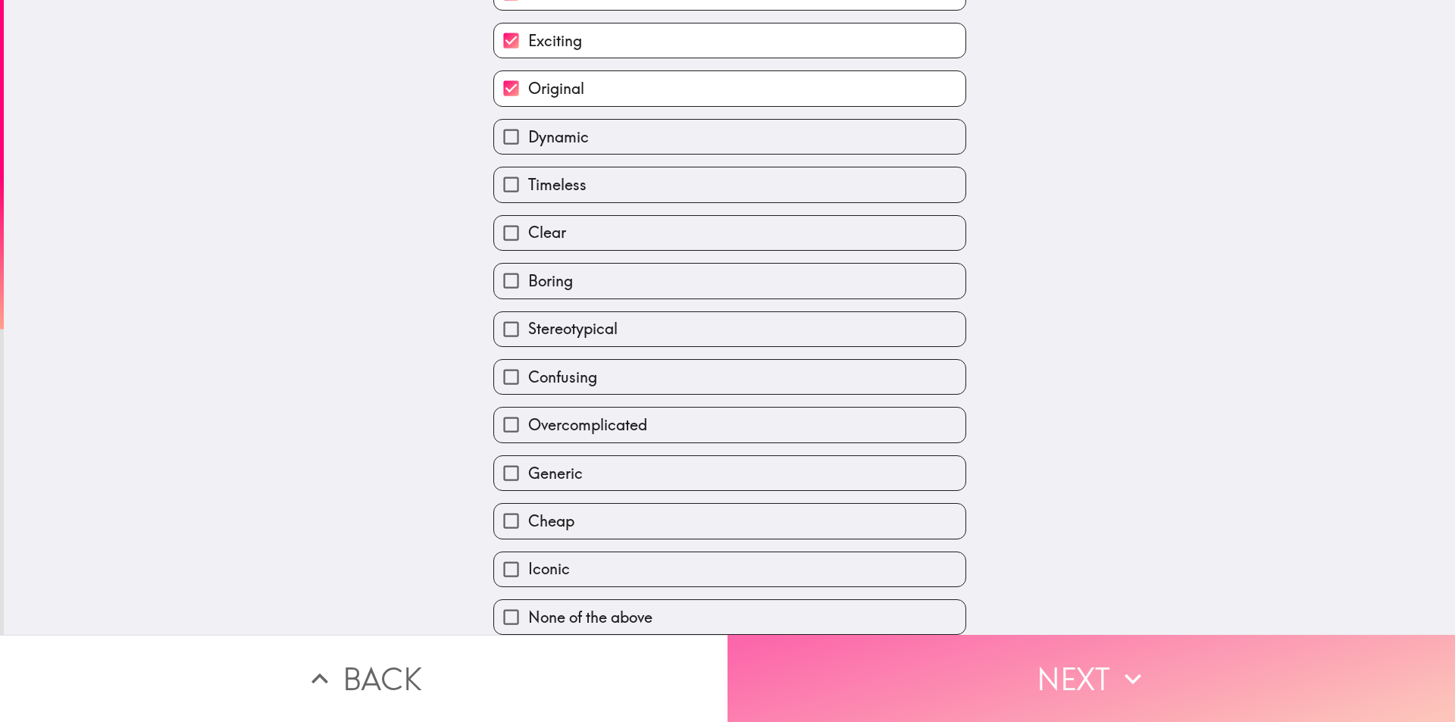
click at [1091, 670] on button "Next" at bounding box center [1090, 678] width 727 height 87
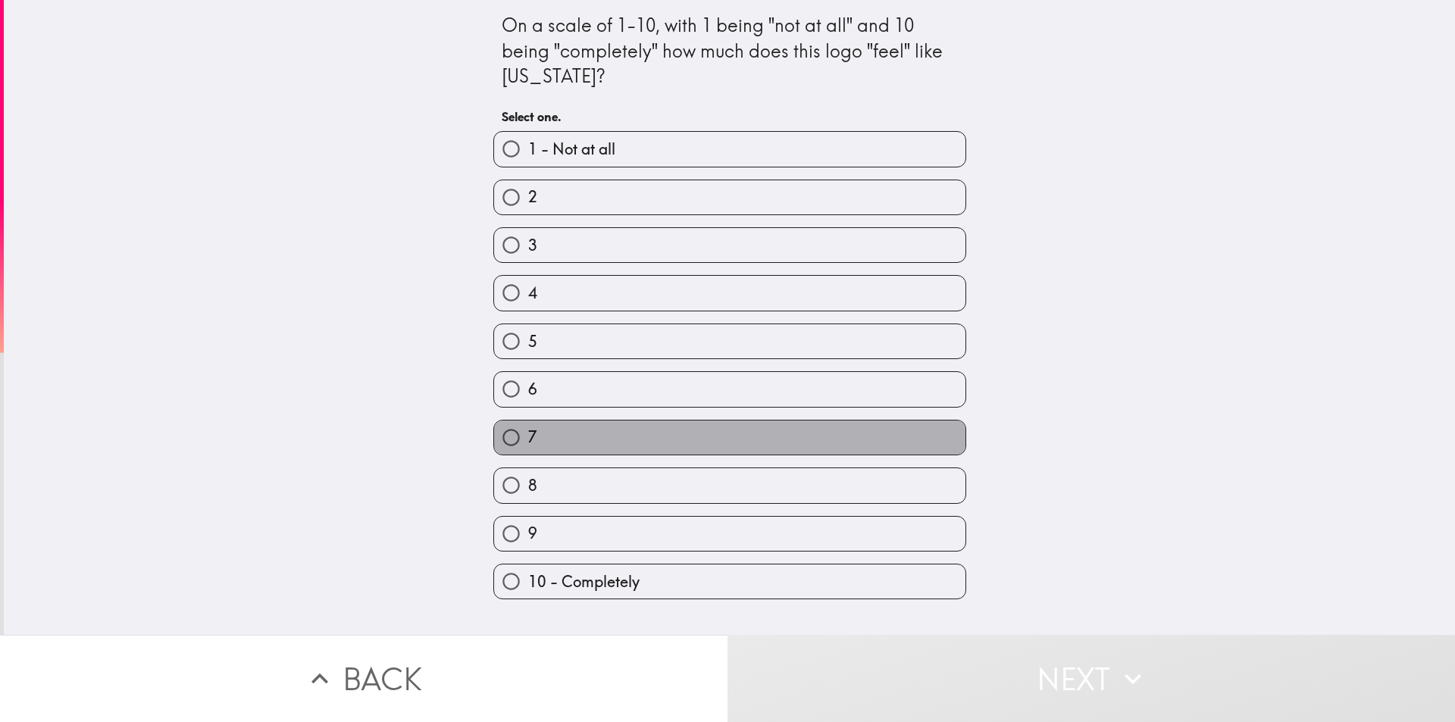
click at [546, 455] on label "7" at bounding box center [729, 437] width 471 height 34
click at [528, 455] on input "7" at bounding box center [511, 437] width 34 height 34
radio input "true"
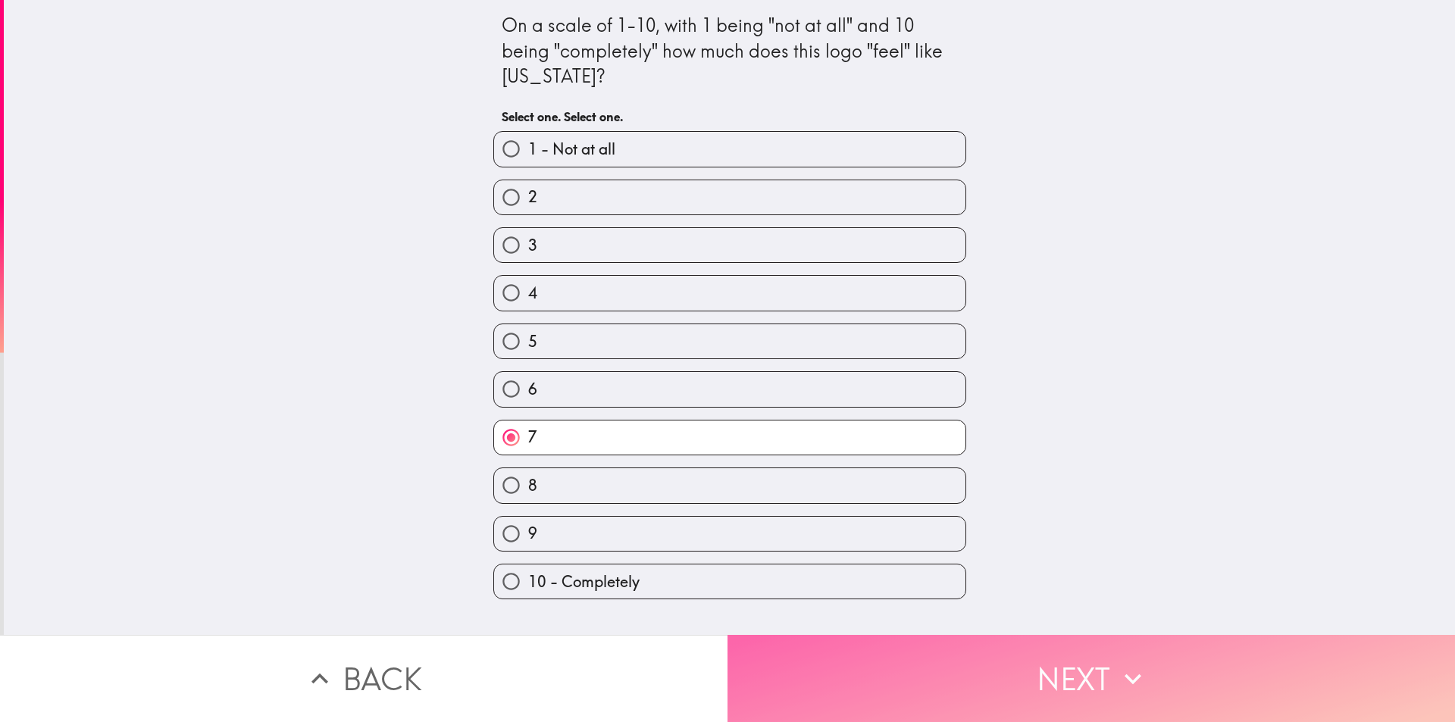
click at [1073, 669] on button "Next" at bounding box center [1090, 678] width 727 height 87
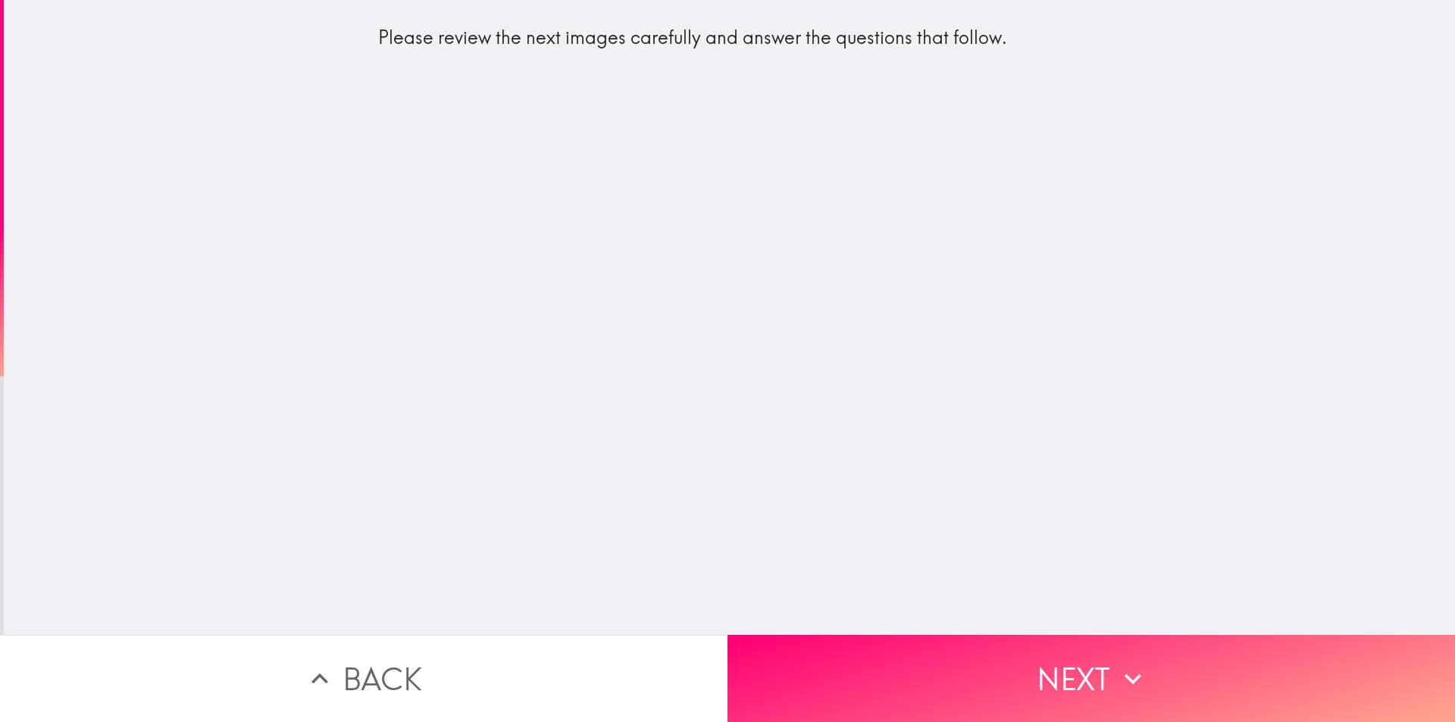
click at [772, 285] on div "Please review the next images carefully and answer the questions that follow." at bounding box center [729, 317] width 1451 height 635
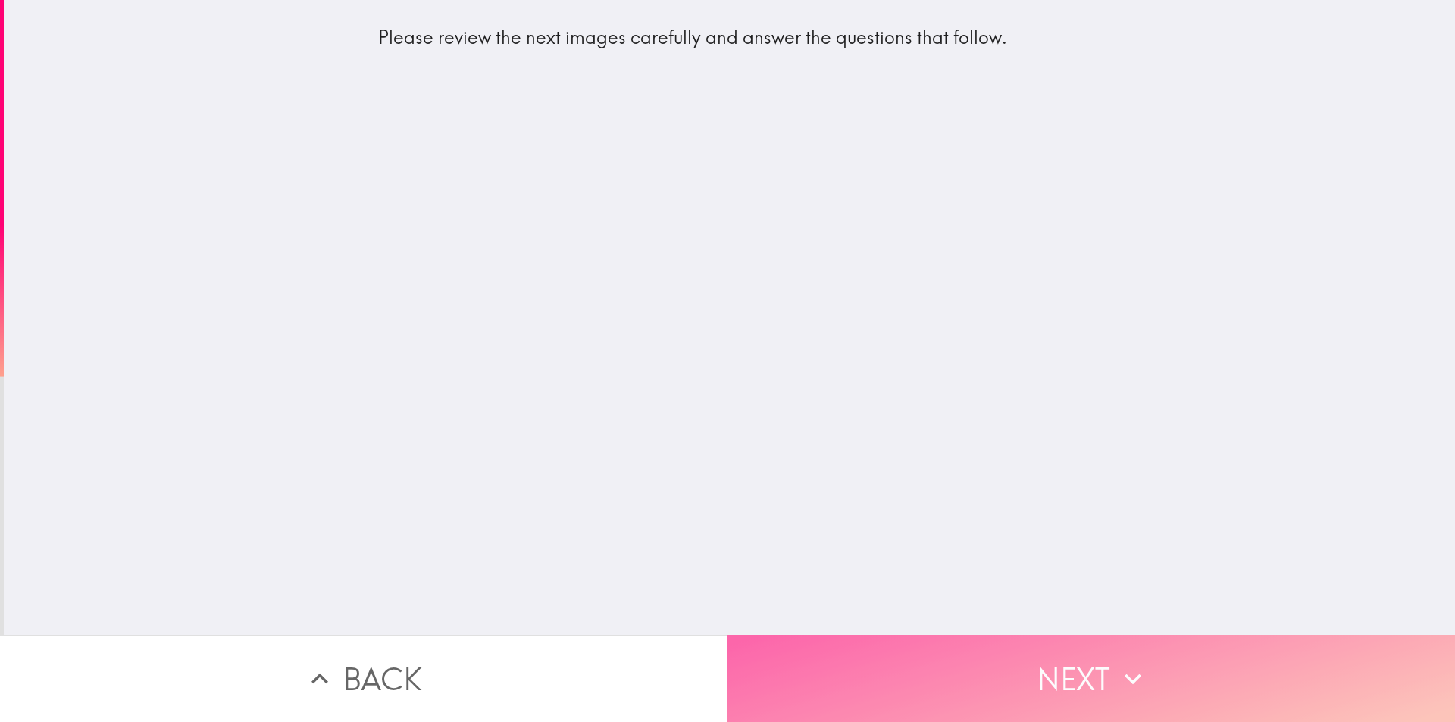
click at [1072, 671] on button "Next" at bounding box center [1090, 678] width 727 height 87
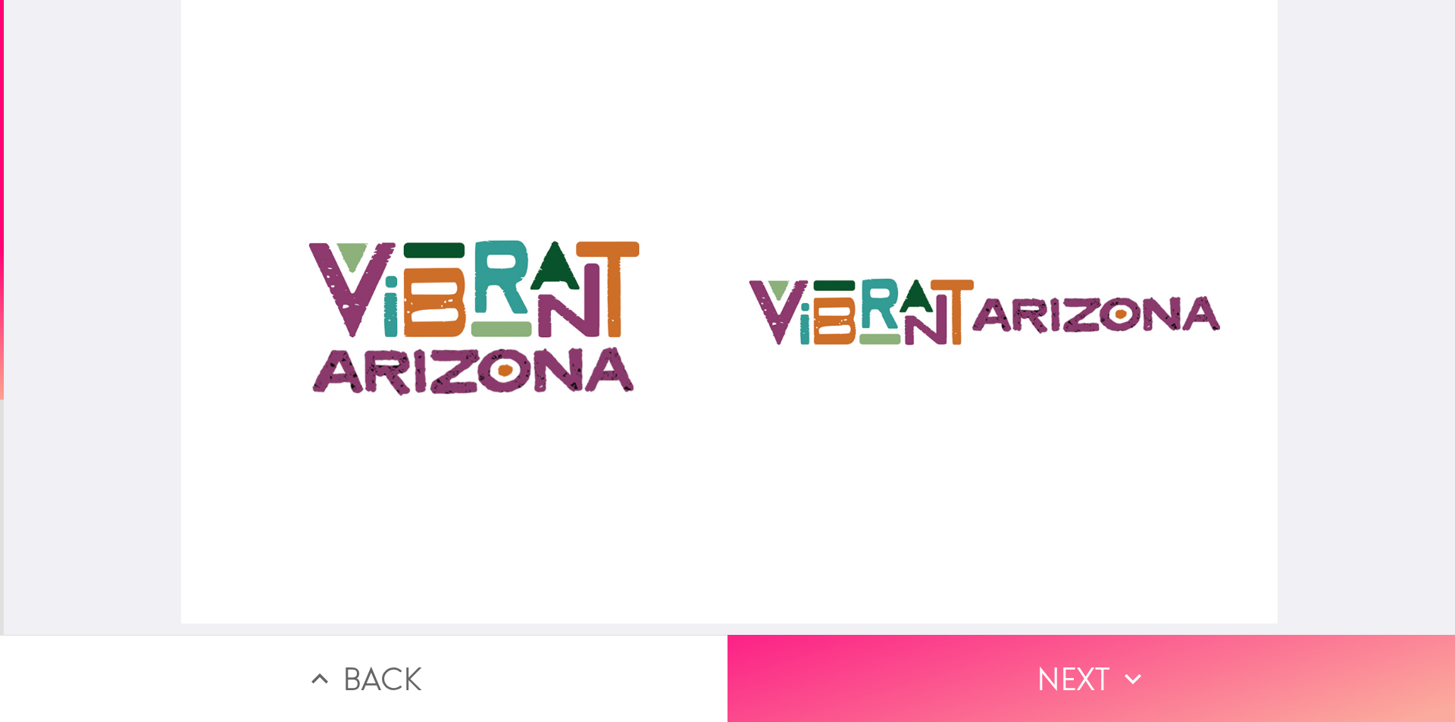
click at [1075, 683] on button "Next" at bounding box center [1090, 678] width 727 height 87
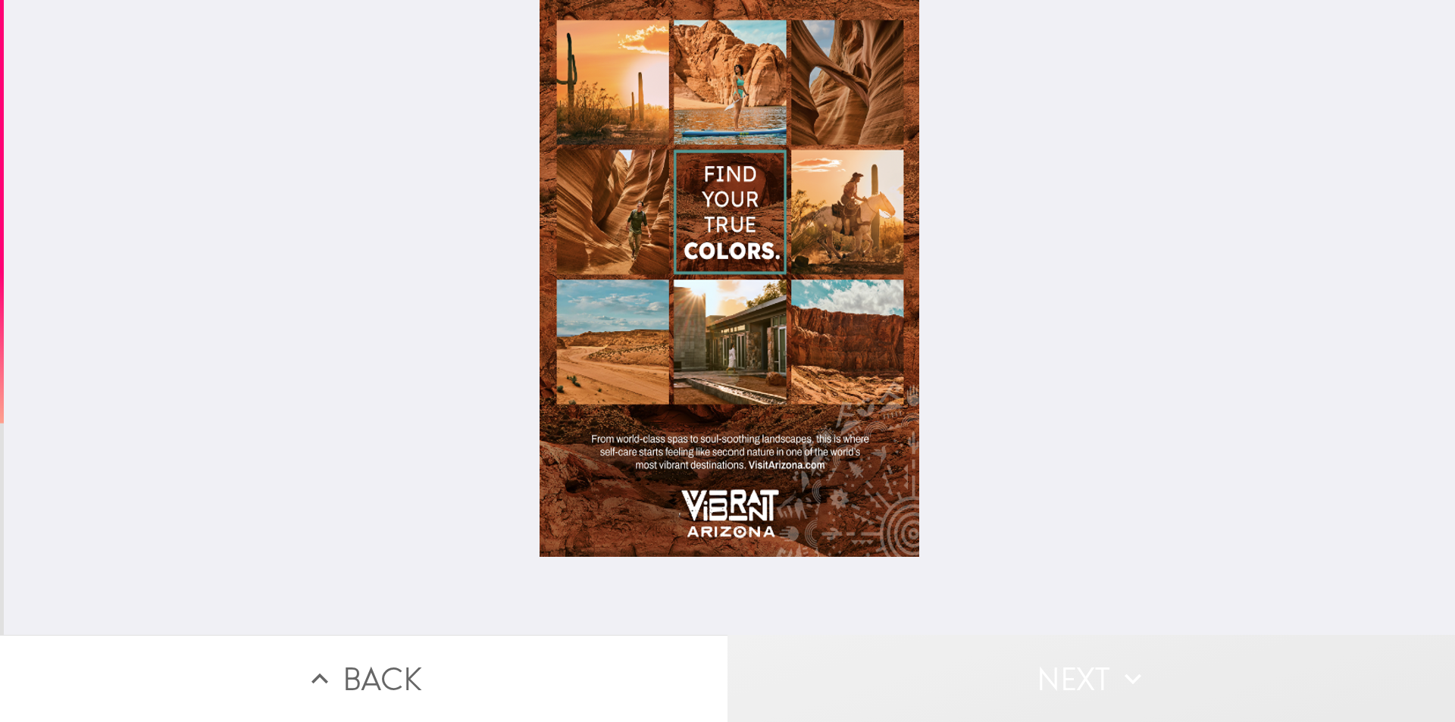
click at [1072, 678] on button "Next" at bounding box center [1090, 678] width 727 height 87
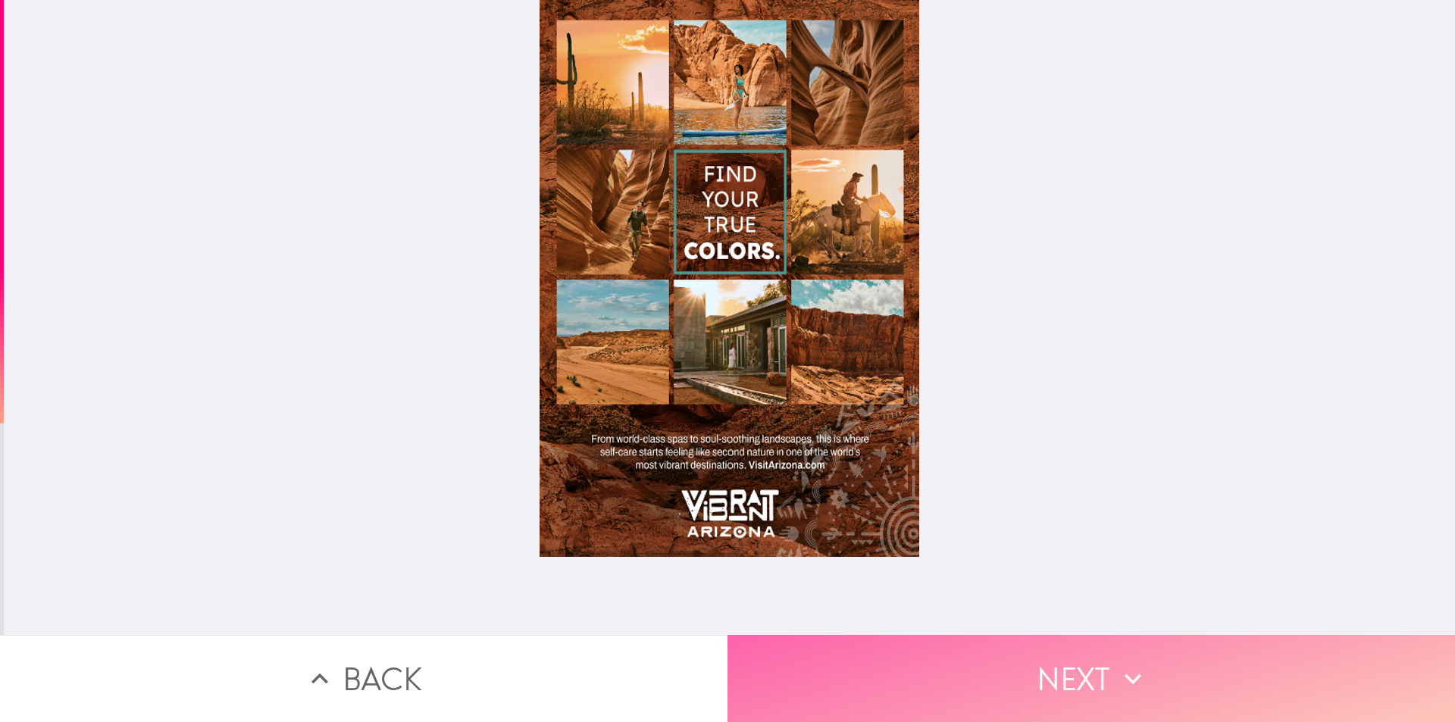
click at [1072, 653] on button "Next" at bounding box center [1090, 678] width 727 height 87
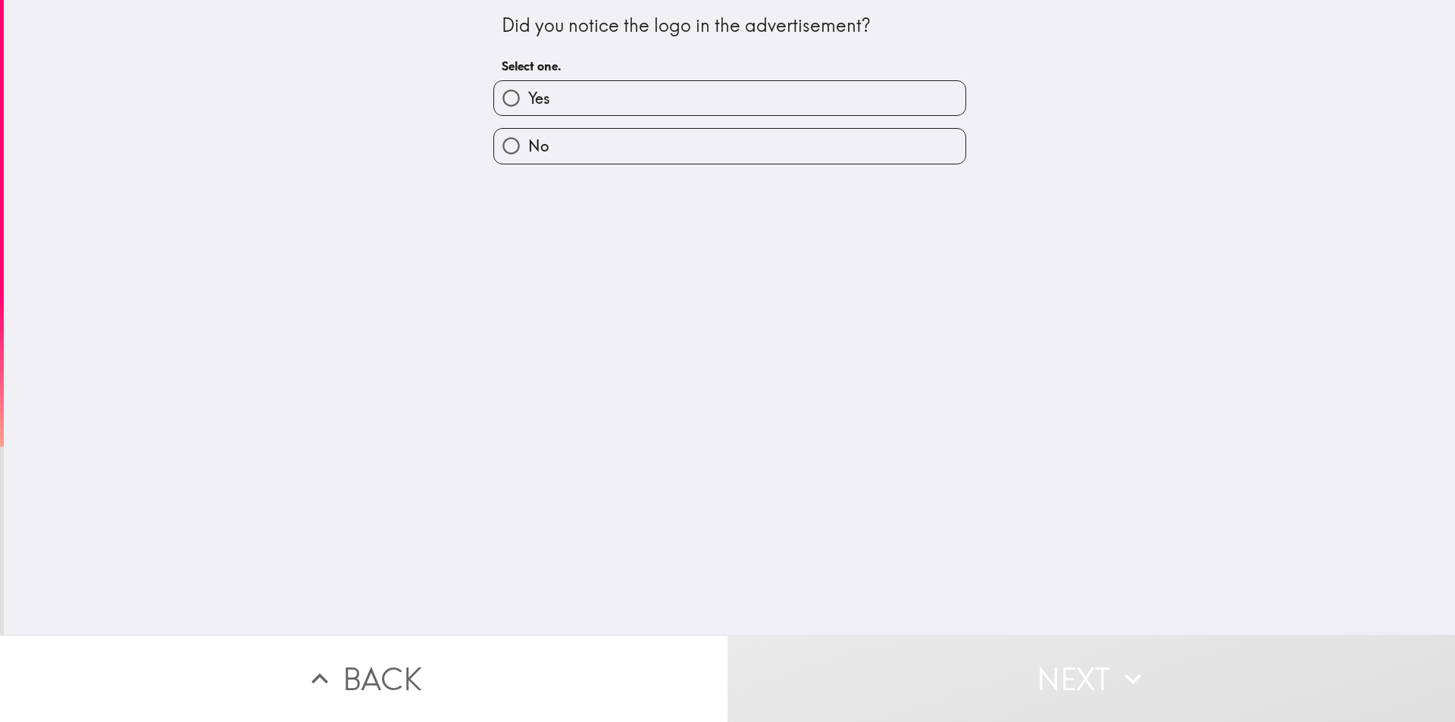
click at [602, 105] on label "Yes" at bounding box center [729, 98] width 471 height 34
click at [528, 105] on input "Yes" at bounding box center [511, 98] width 34 height 34
radio input "true"
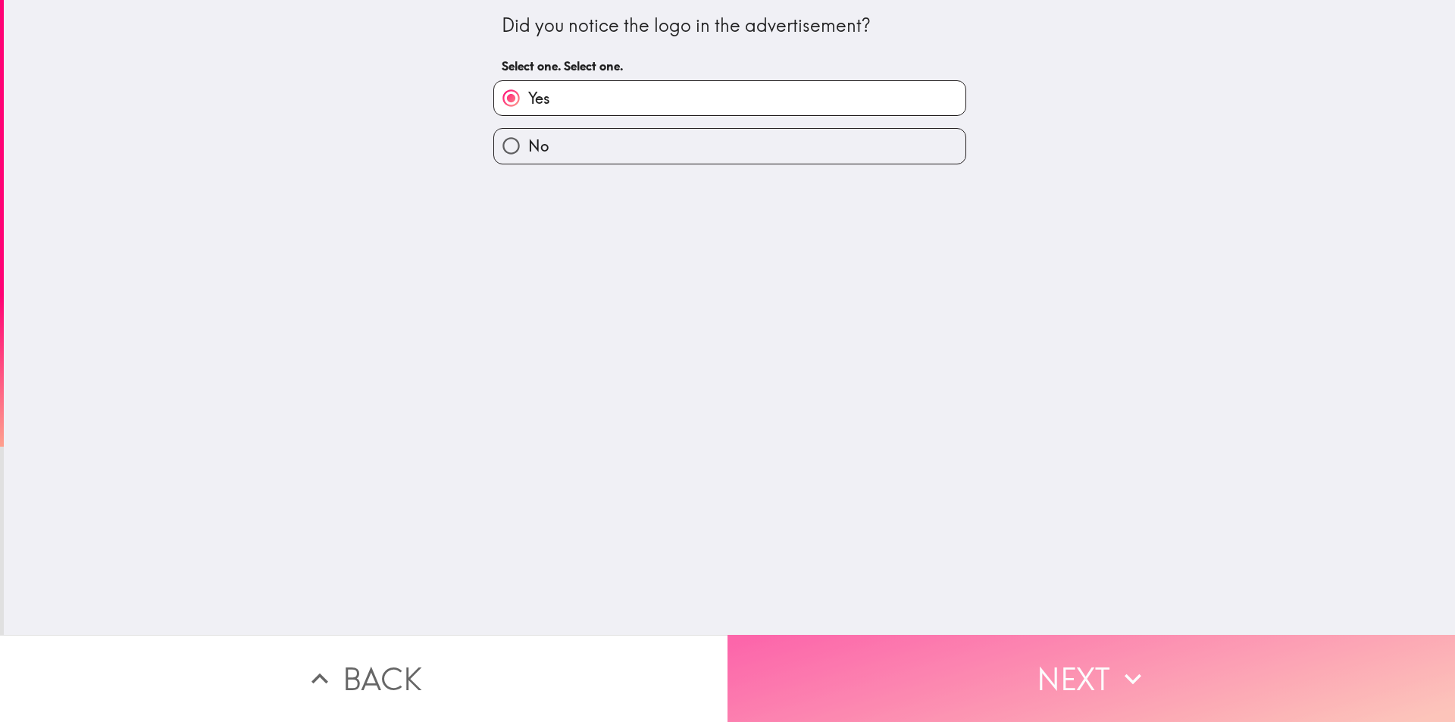
click at [1088, 678] on button "Next" at bounding box center [1090, 678] width 727 height 87
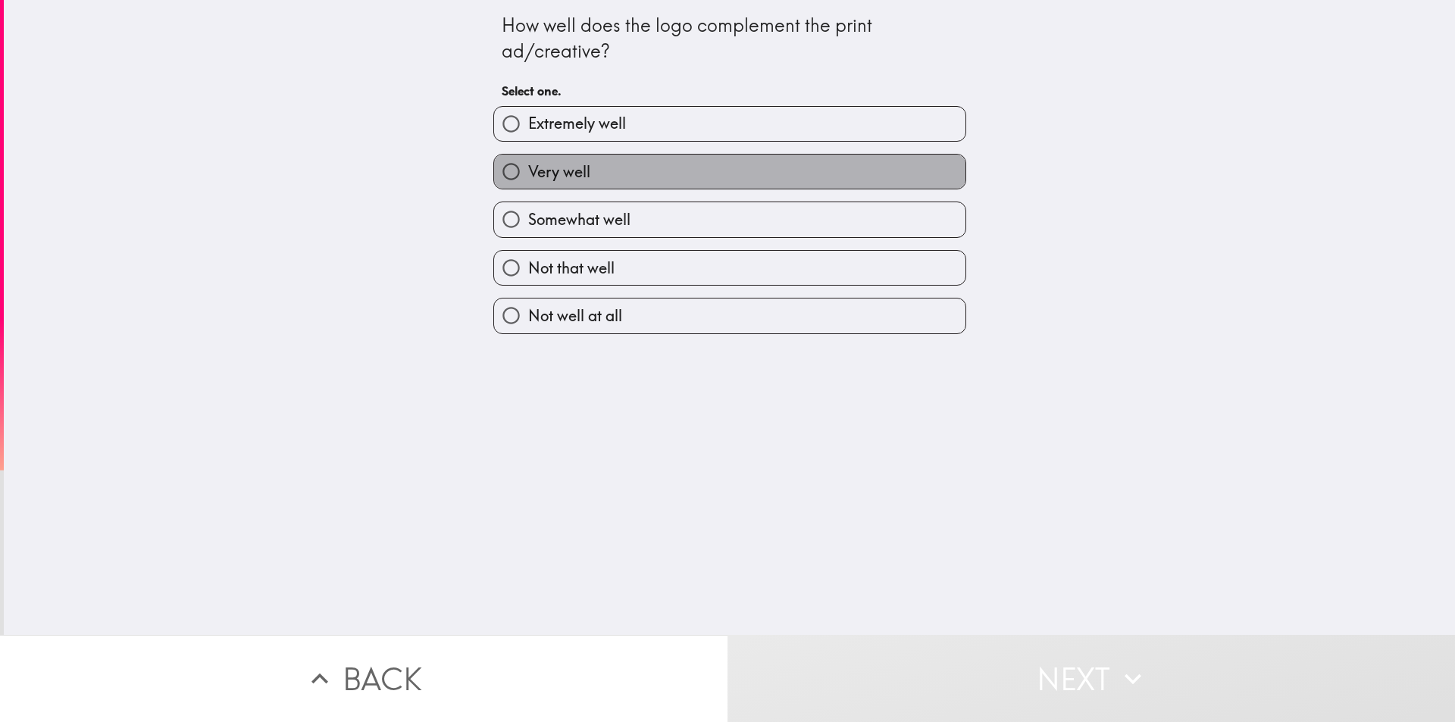
click at [583, 170] on label "Very well" at bounding box center [729, 172] width 471 height 34
click at [528, 170] on input "Very well" at bounding box center [511, 172] width 34 height 34
radio input "true"
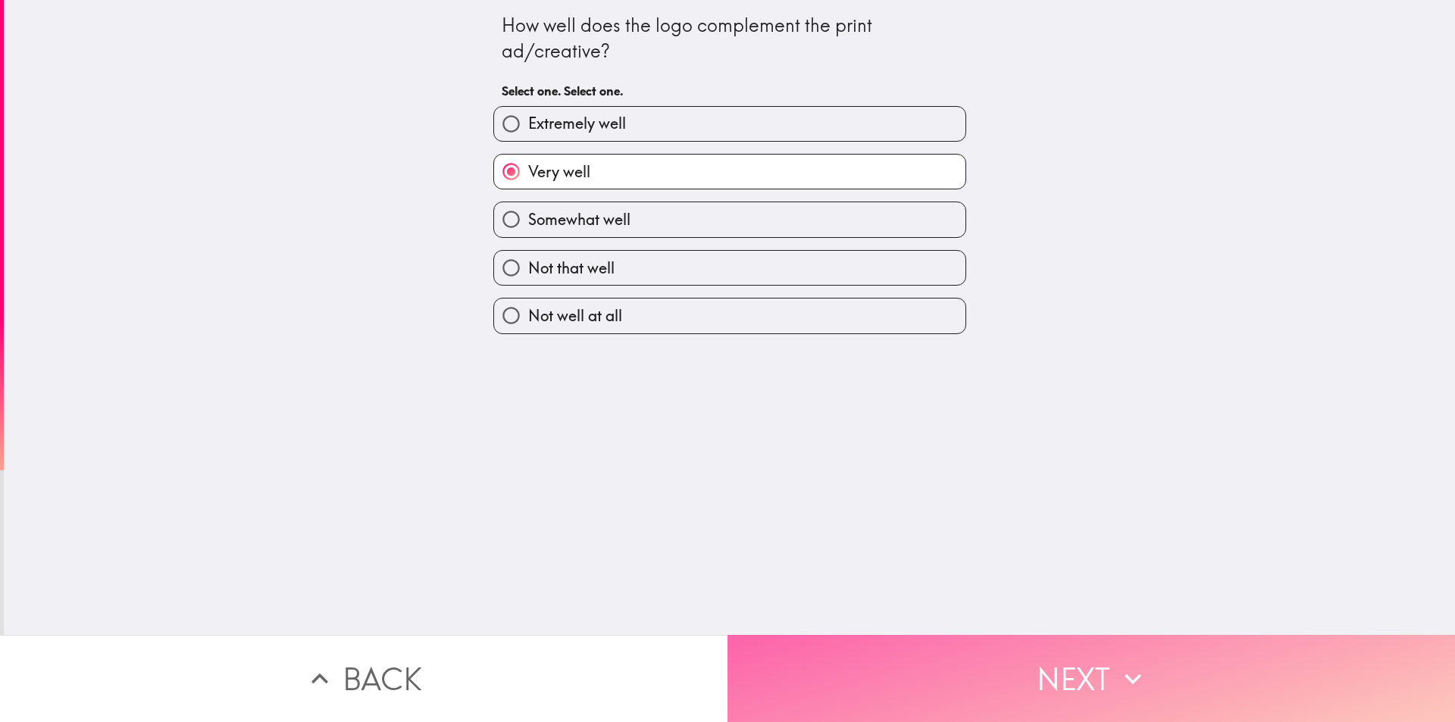
click at [1077, 658] on button "Next" at bounding box center [1090, 678] width 727 height 87
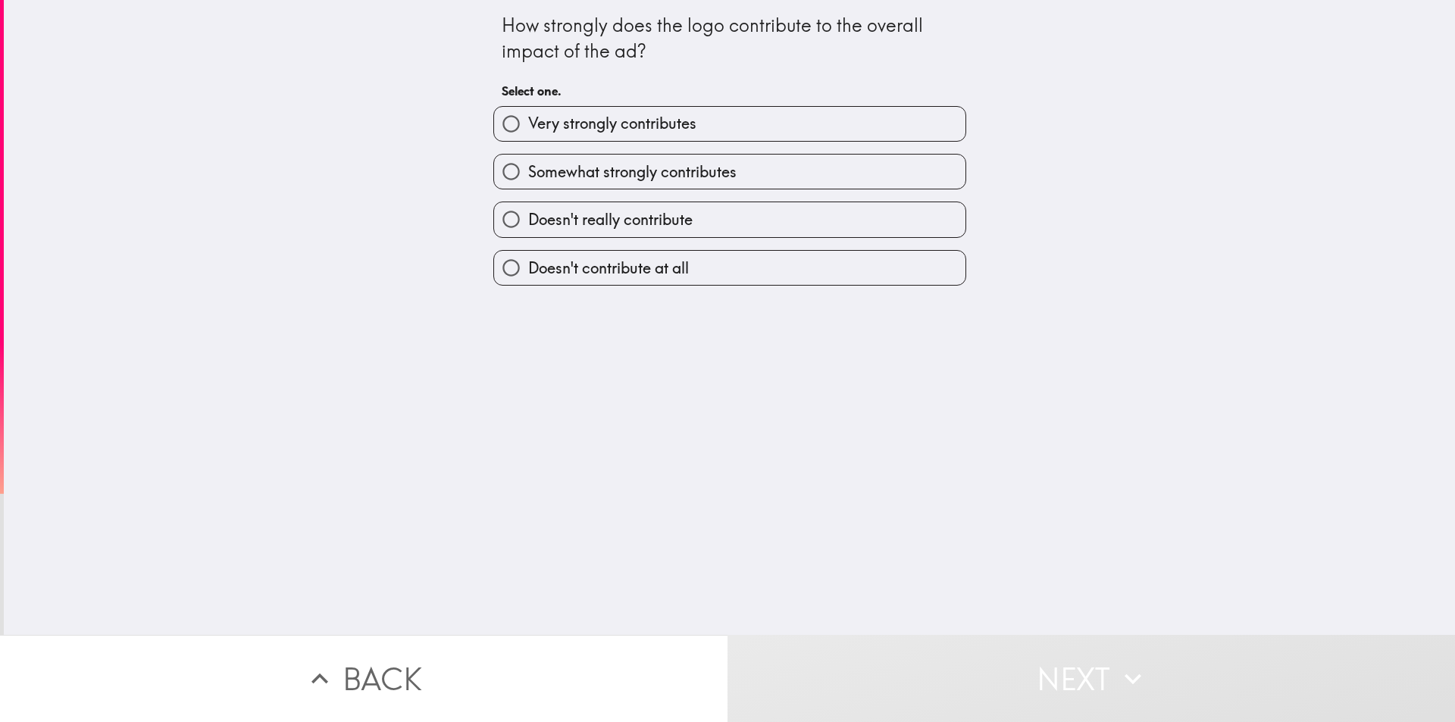
click at [597, 171] on span "Somewhat strongly contributes" at bounding box center [632, 171] width 208 height 21
click at [528, 171] on input "Somewhat strongly contributes" at bounding box center [511, 172] width 34 height 34
radio input "true"
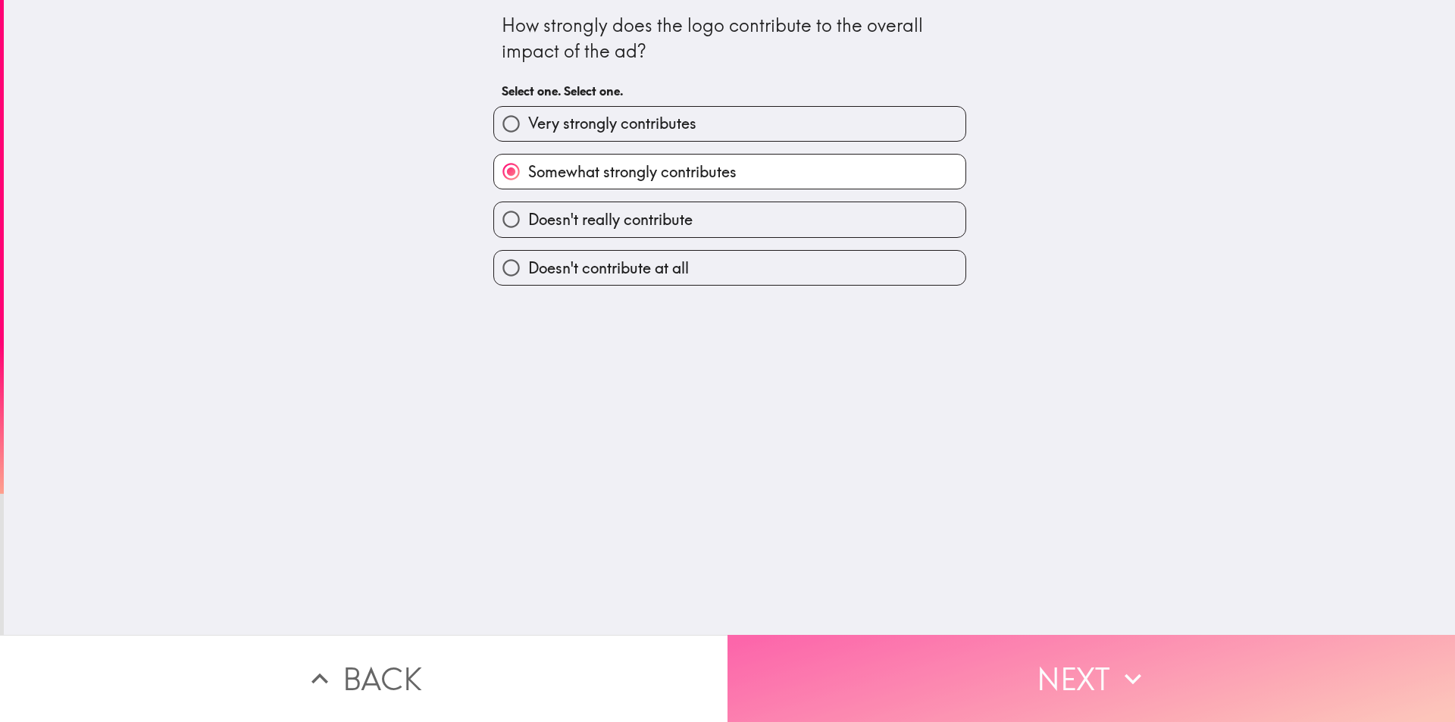
click at [1063, 667] on button "Next" at bounding box center [1090, 678] width 727 height 87
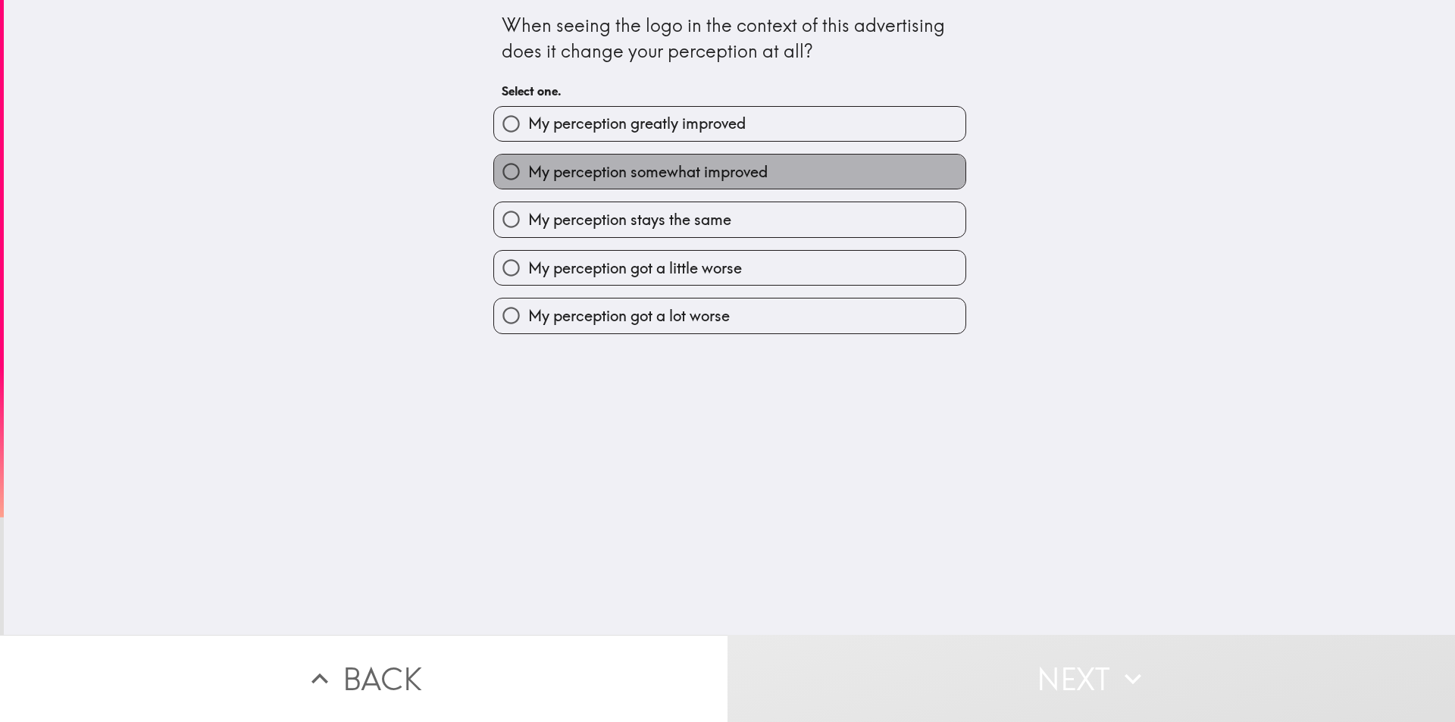
click at [663, 164] on span "My perception somewhat improved" at bounding box center [647, 171] width 239 height 21
click at [528, 164] on input "My perception somewhat improved" at bounding box center [511, 172] width 34 height 34
radio input "true"
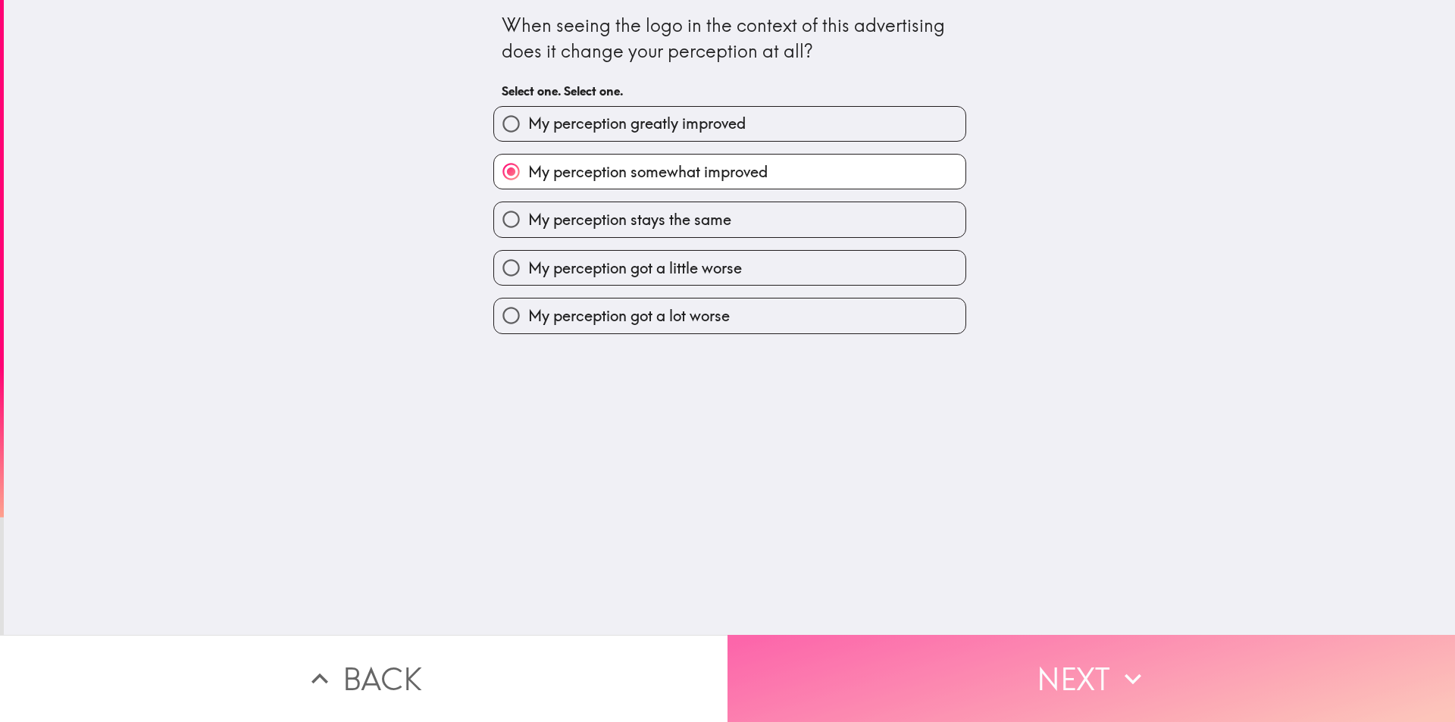
click at [1072, 664] on button "Next" at bounding box center [1090, 678] width 727 height 87
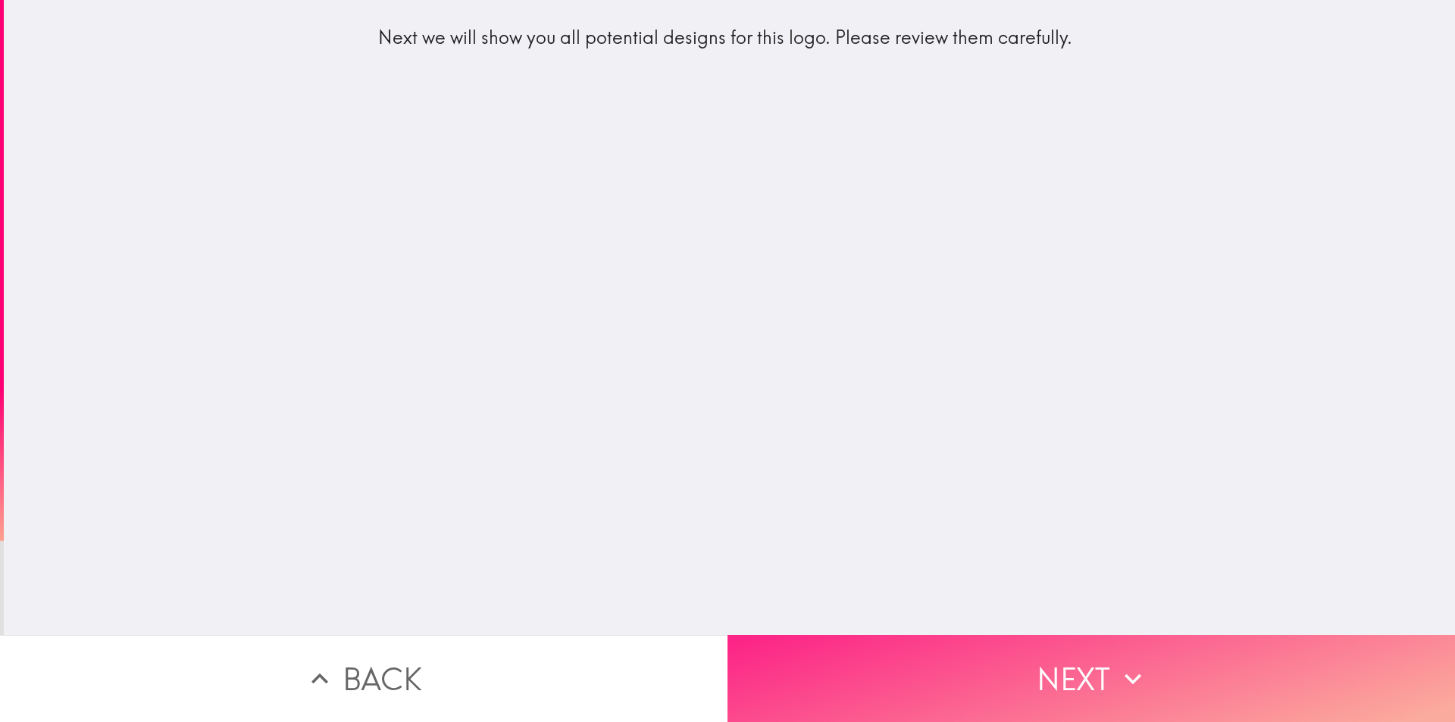
click at [1075, 659] on button "Next" at bounding box center [1090, 678] width 727 height 87
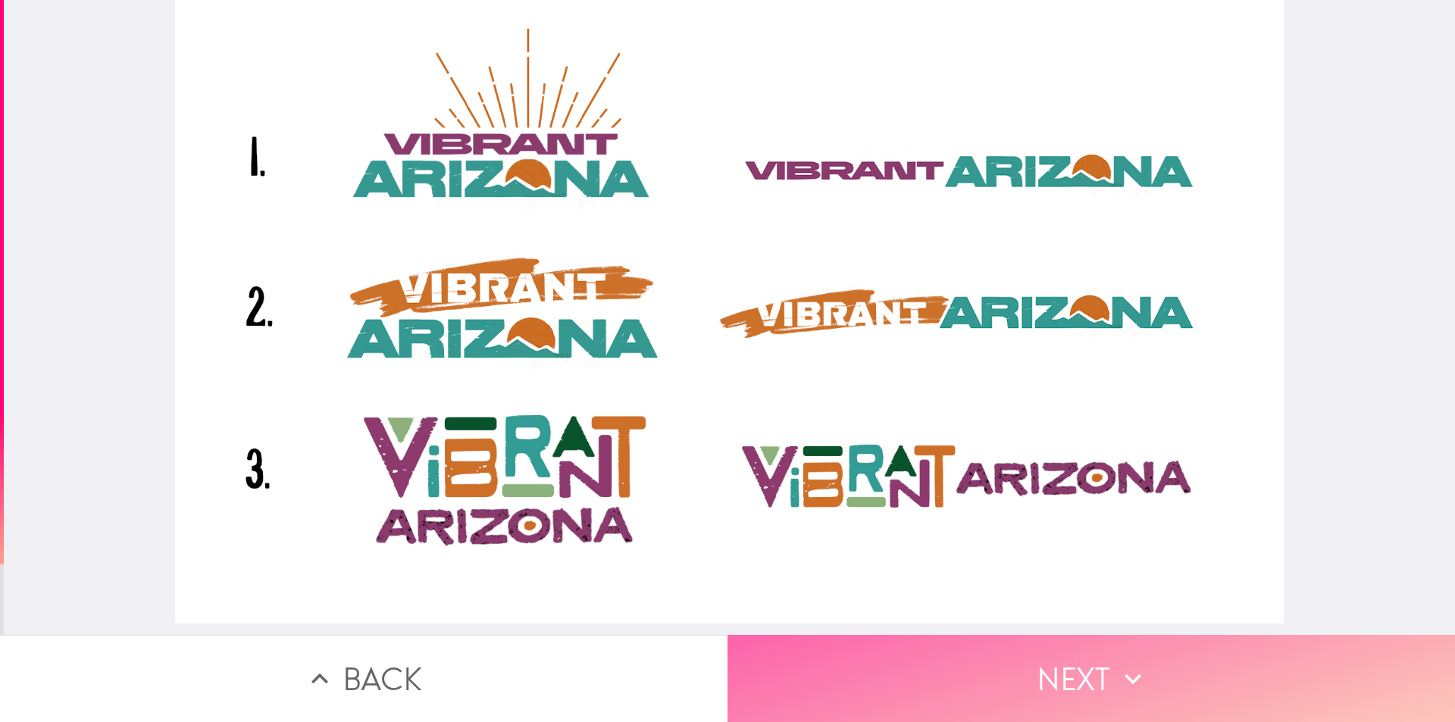
click at [1058, 651] on button "Next" at bounding box center [1090, 678] width 727 height 87
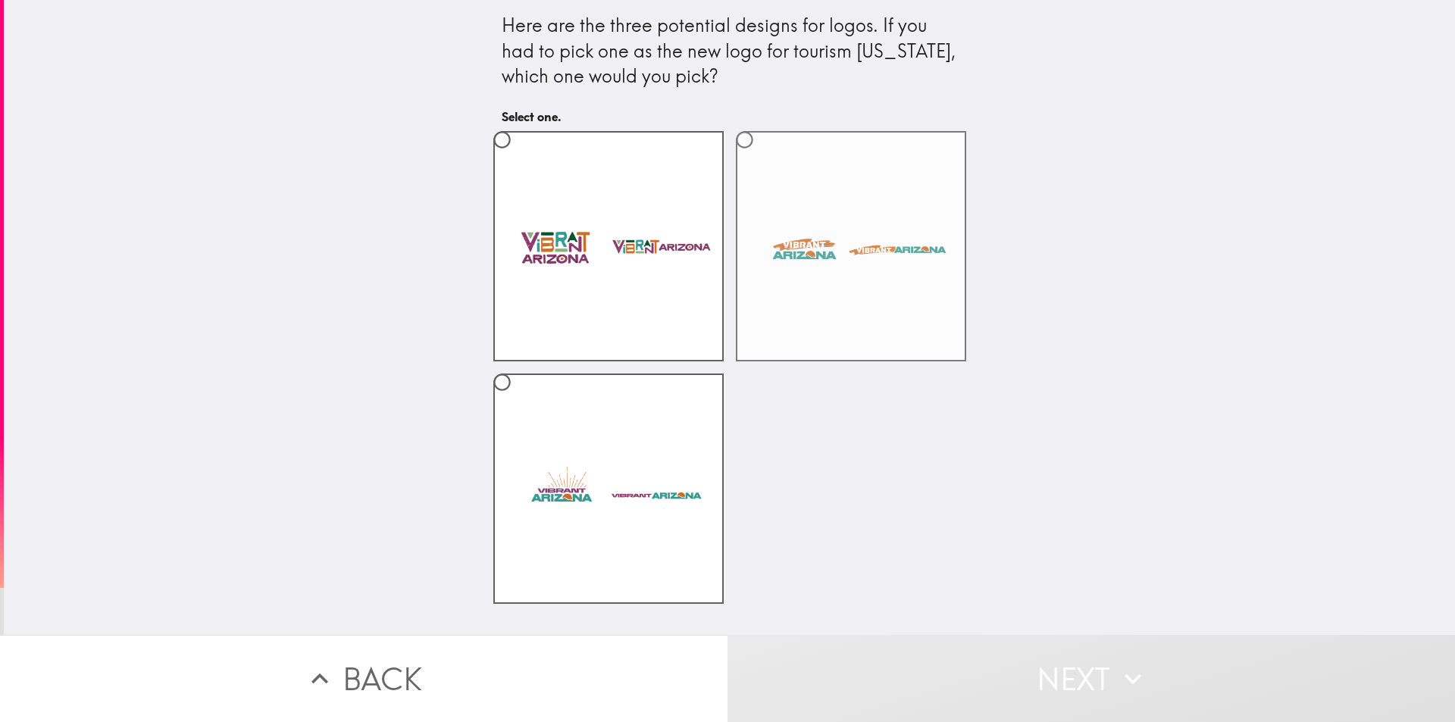
click at [761, 197] on label at bounding box center [851, 246] width 230 height 230
click at [761, 157] on input "radio" at bounding box center [744, 140] width 34 height 34
radio input "true"
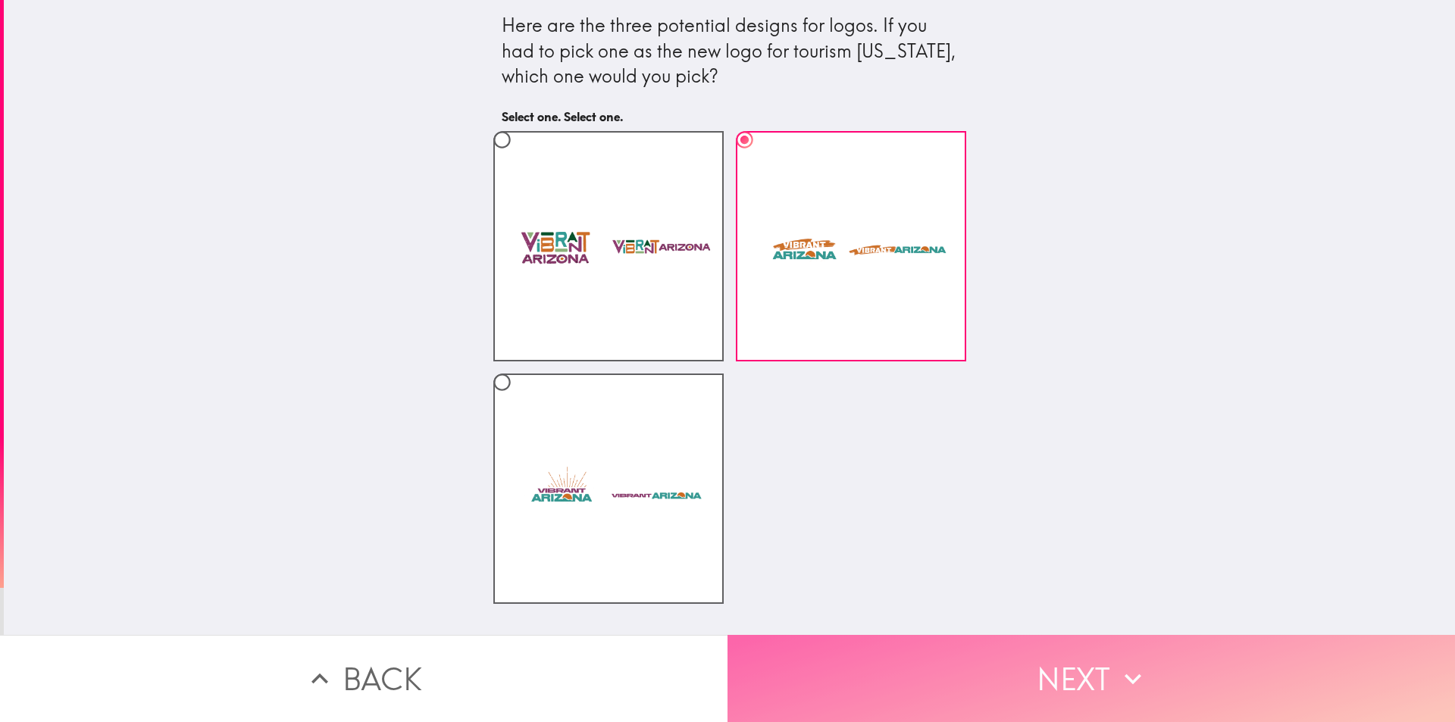
click at [1062, 651] on button "Next" at bounding box center [1090, 678] width 727 height 87
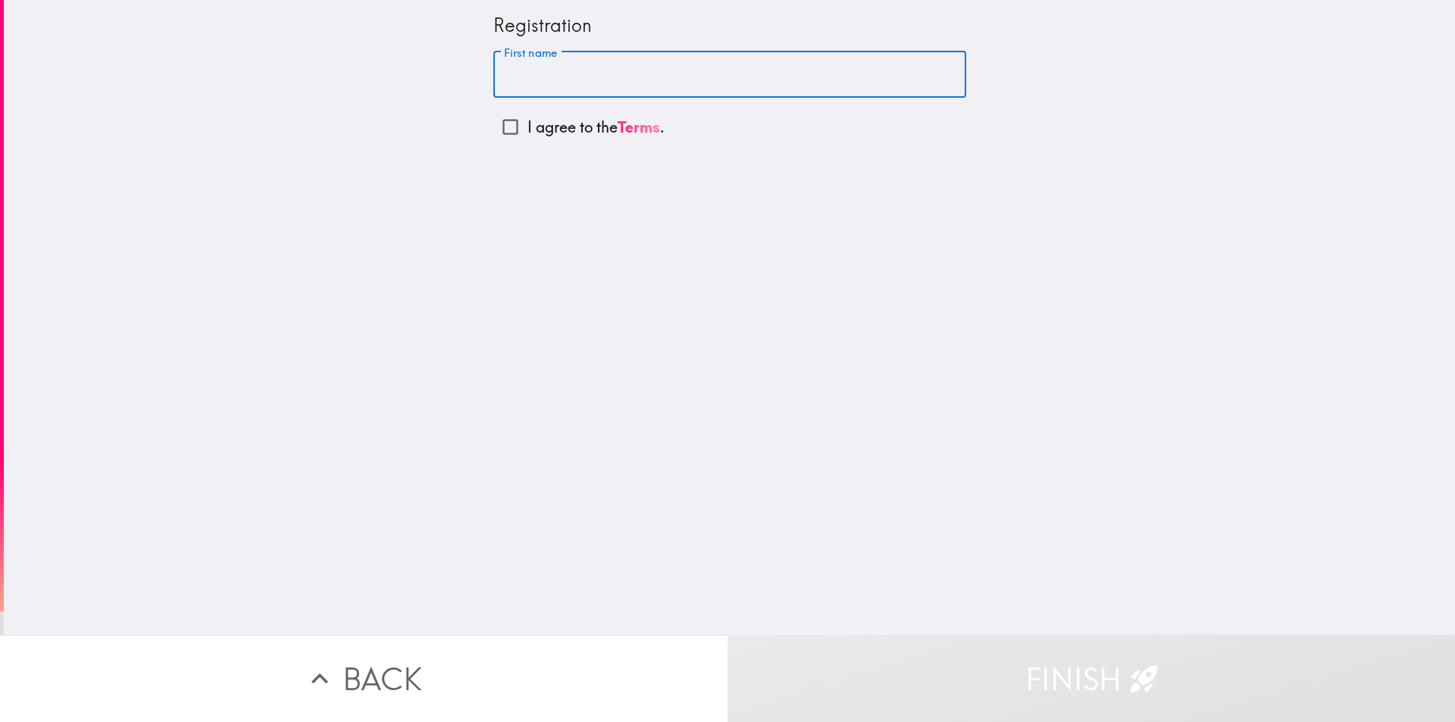
click at [576, 63] on input "First name" at bounding box center [729, 75] width 473 height 47
type input "raza"
click at [541, 132] on p "I agree to the Terms ." at bounding box center [595, 127] width 137 height 21
click at [527, 132] on input "I agree to the Terms ." at bounding box center [510, 127] width 34 height 34
checkbox input "true"
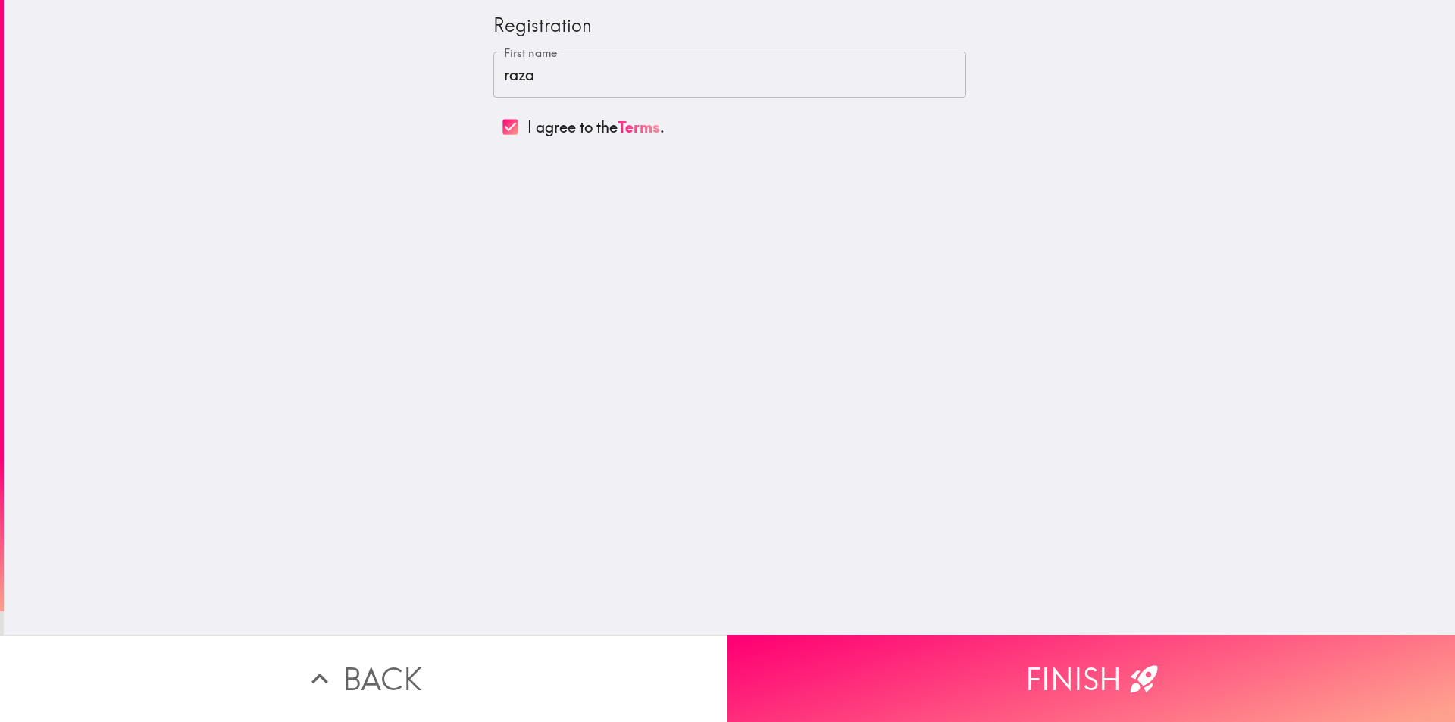
click at [1071, 664] on button "Finish" at bounding box center [1090, 678] width 727 height 87
